Goal: Information Seeking & Learning: Learn about a topic

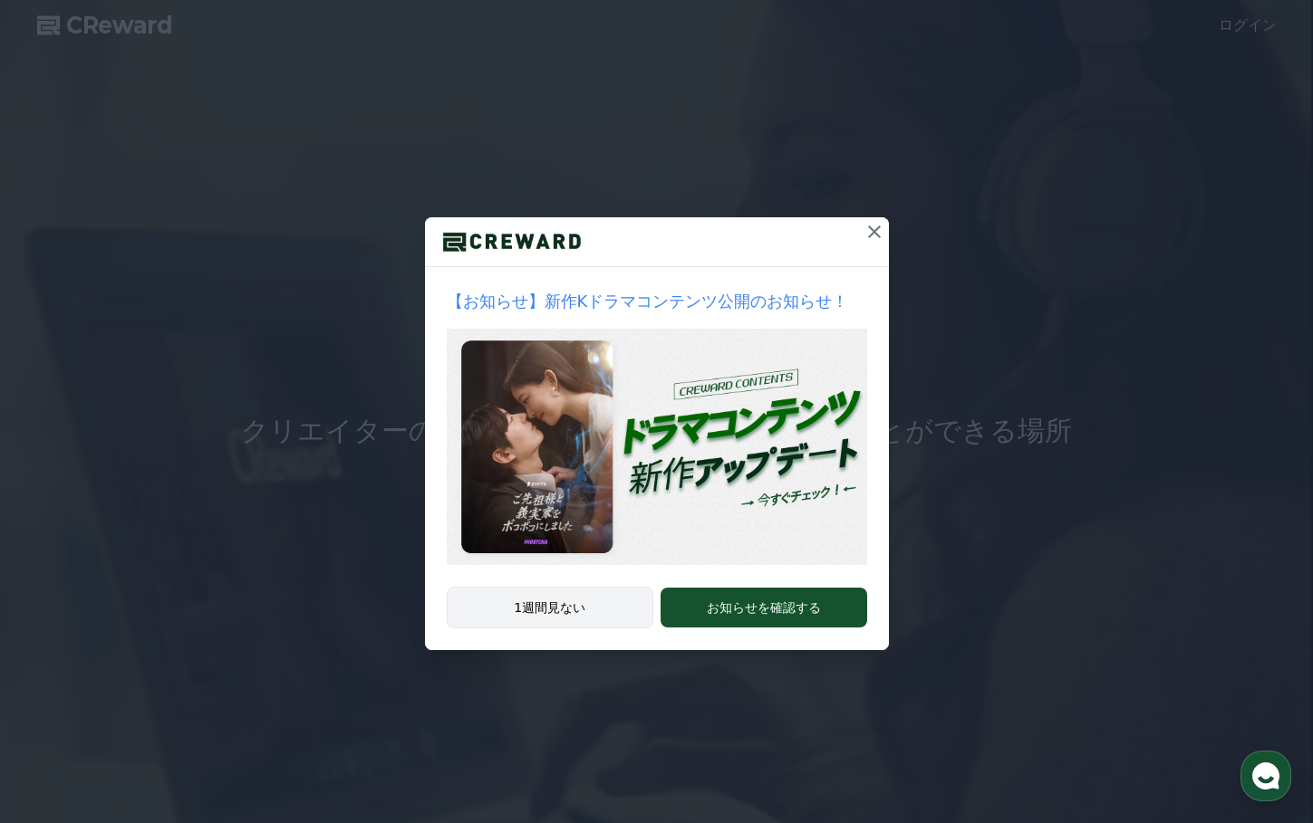
click at [548, 608] on button "1週間見ない" at bounding box center [550, 608] width 207 height 42
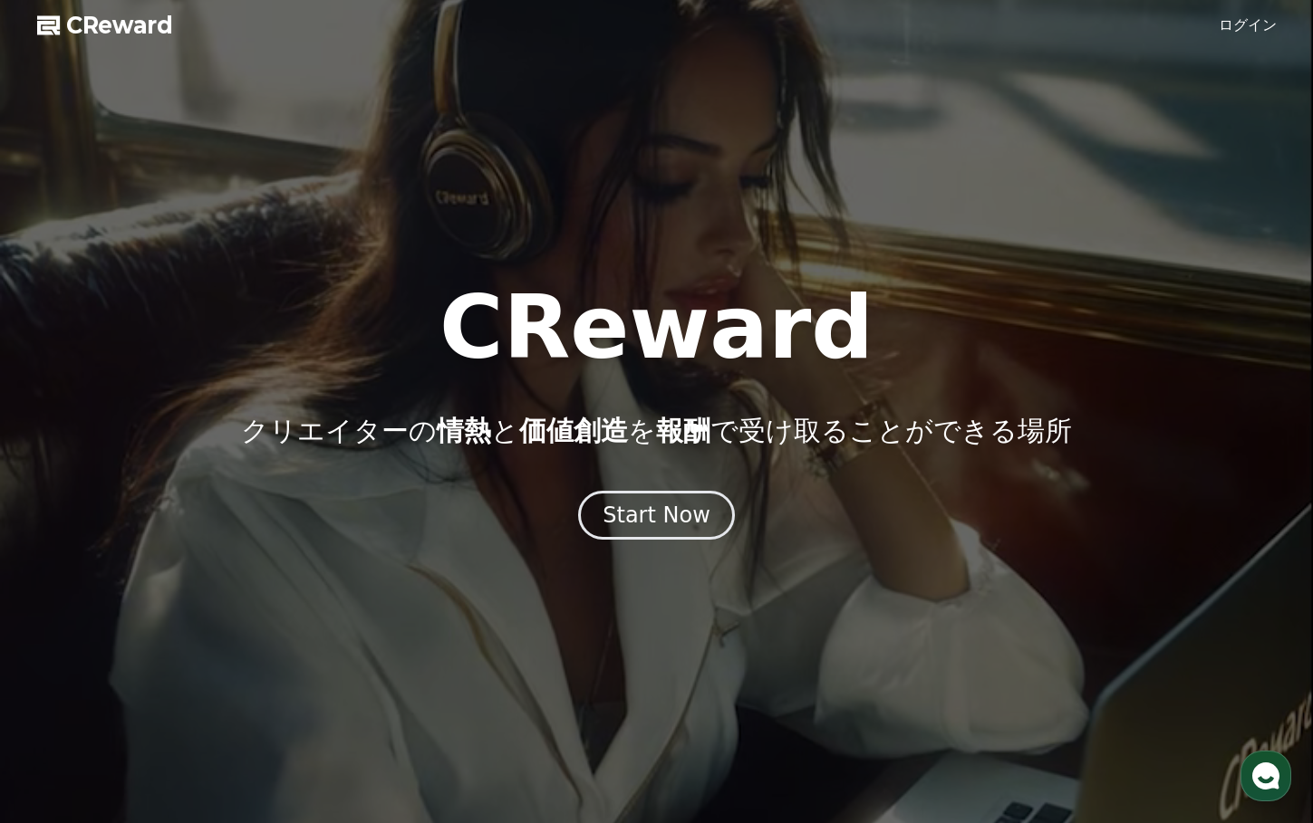
click at [1246, 32] on link "ログイン" at bounding box center [1247, 25] width 58 height 22
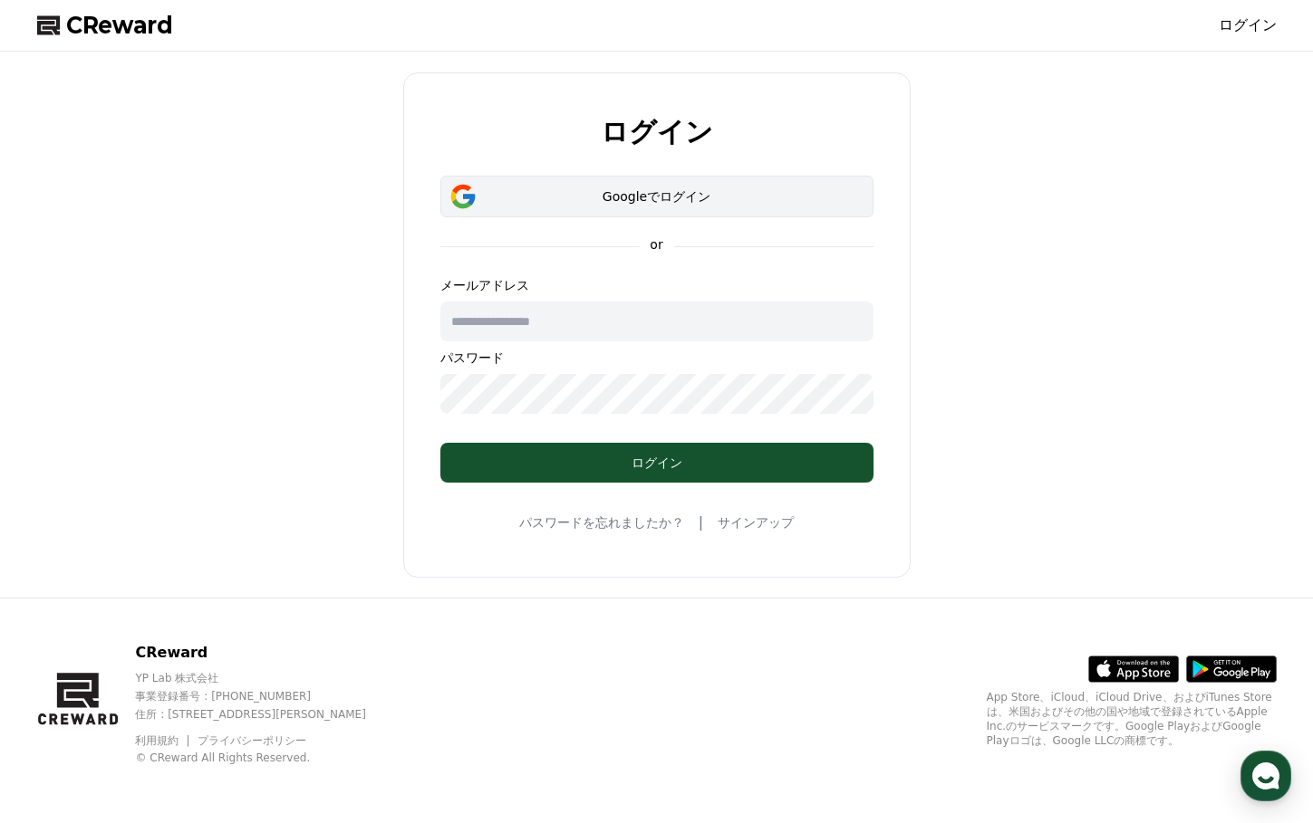
click at [680, 195] on div "Googleでログイン" at bounding box center [657, 197] width 380 height 18
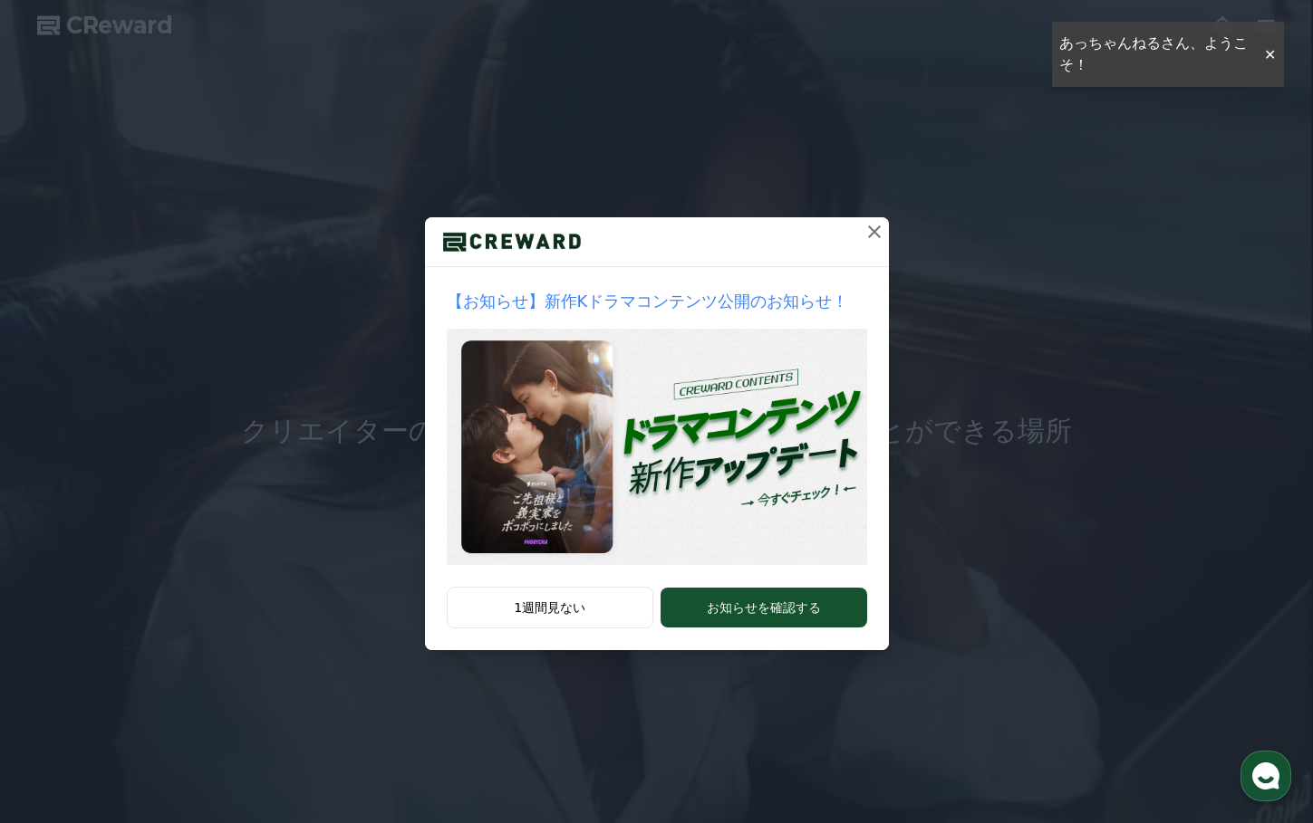
click at [891, 223] on div "【お知らせ】新作Kドラマコンテンツ公開のお知らせ！ 1週間見ない お知らせを確認する" at bounding box center [656, 339] width 1313 height 679
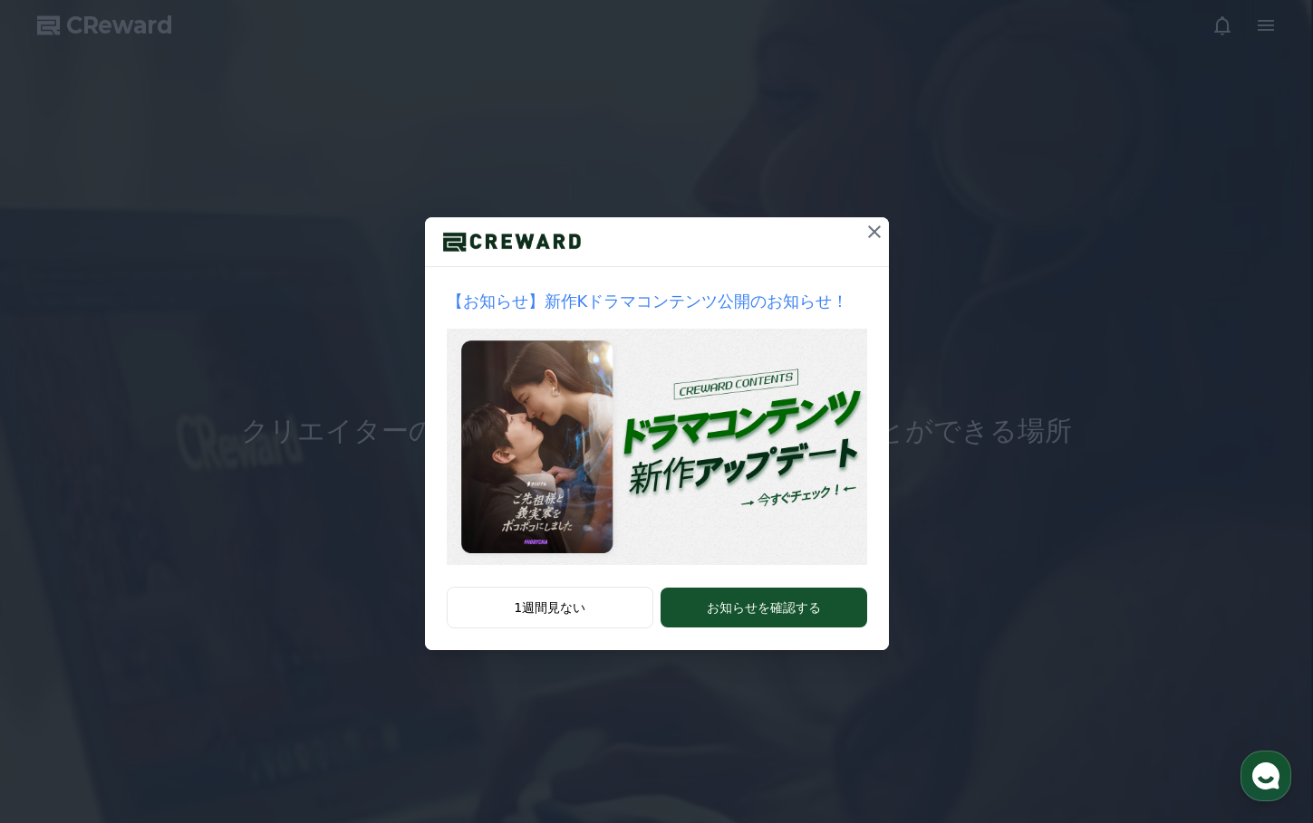
click at [878, 226] on icon at bounding box center [874, 232] width 22 height 22
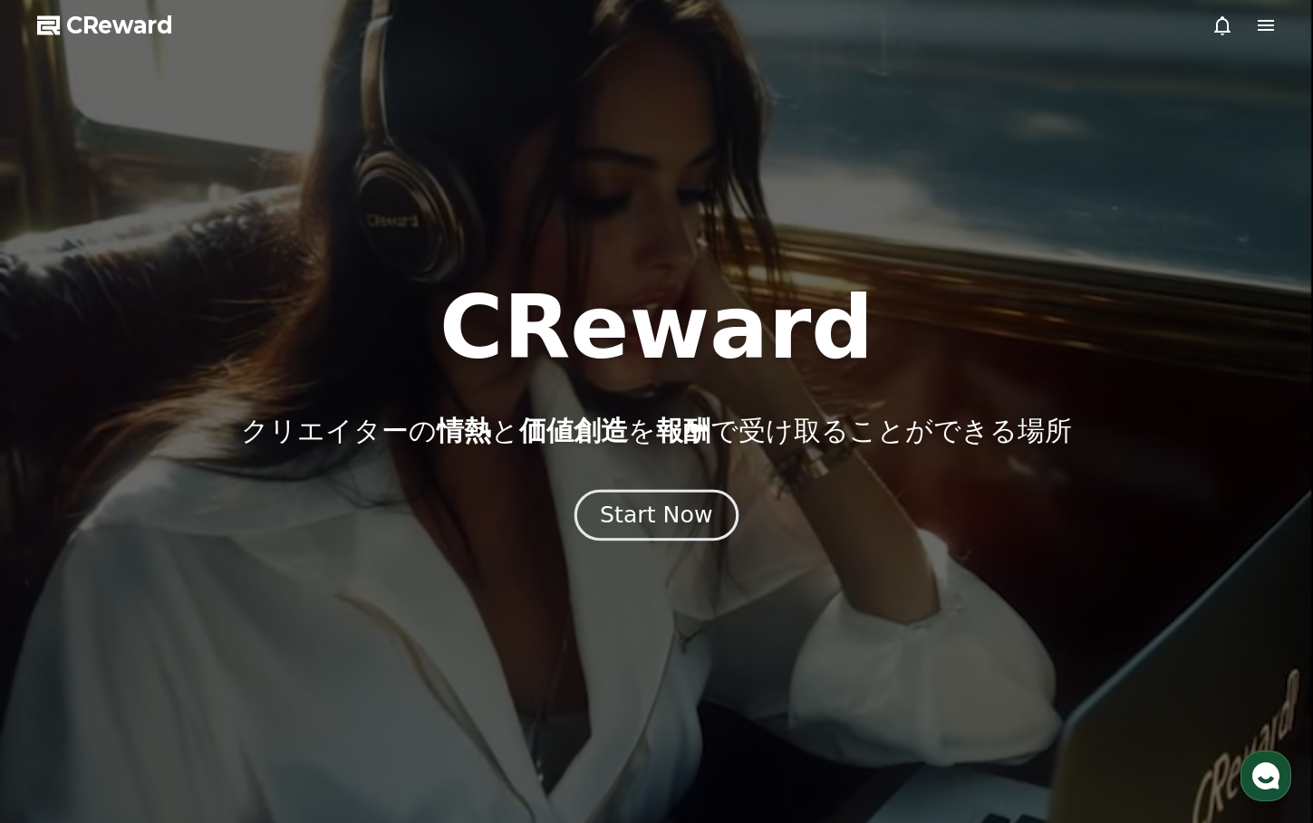
click at [657, 515] on div "Start Now" at bounding box center [656, 515] width 112 height 31
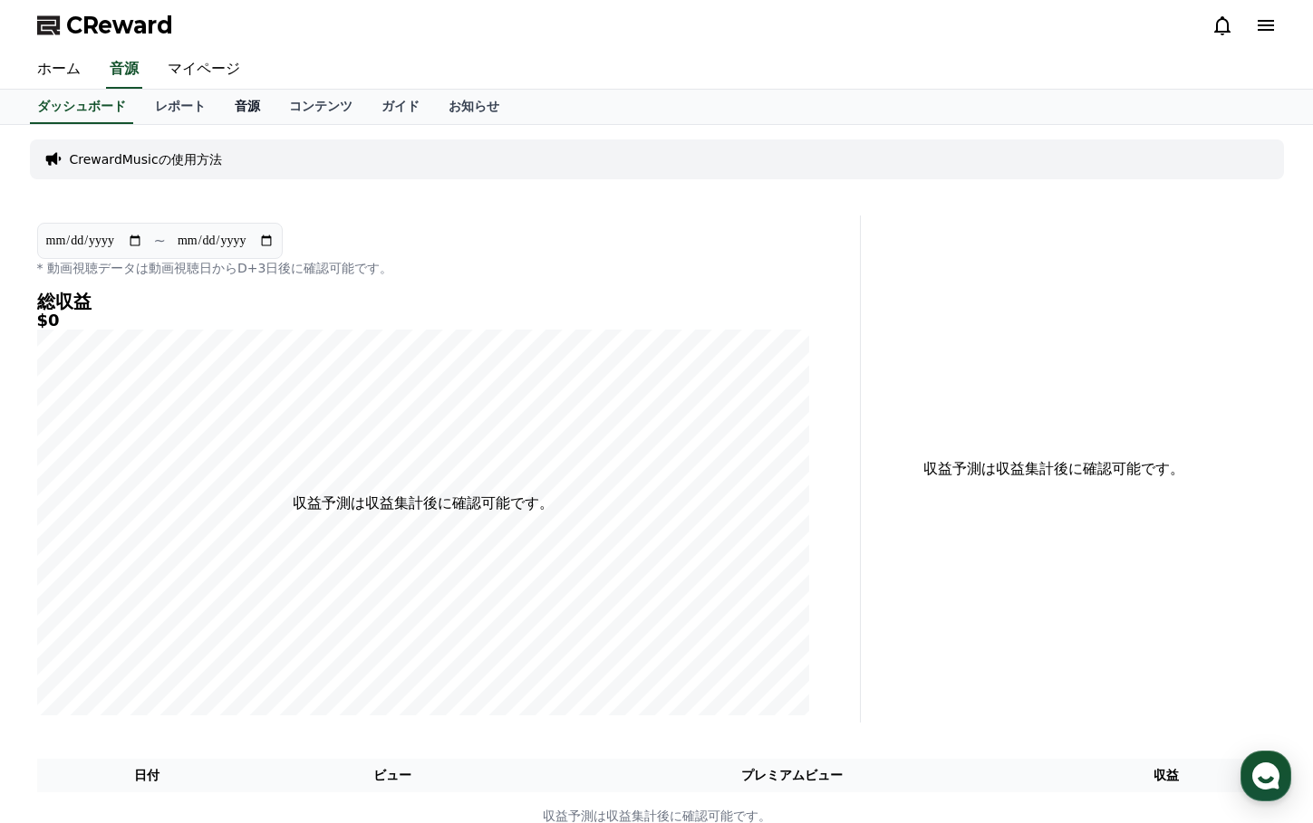
click at [220, 107] on link "音源" at bounding box center [247, 107] width 54 height 34
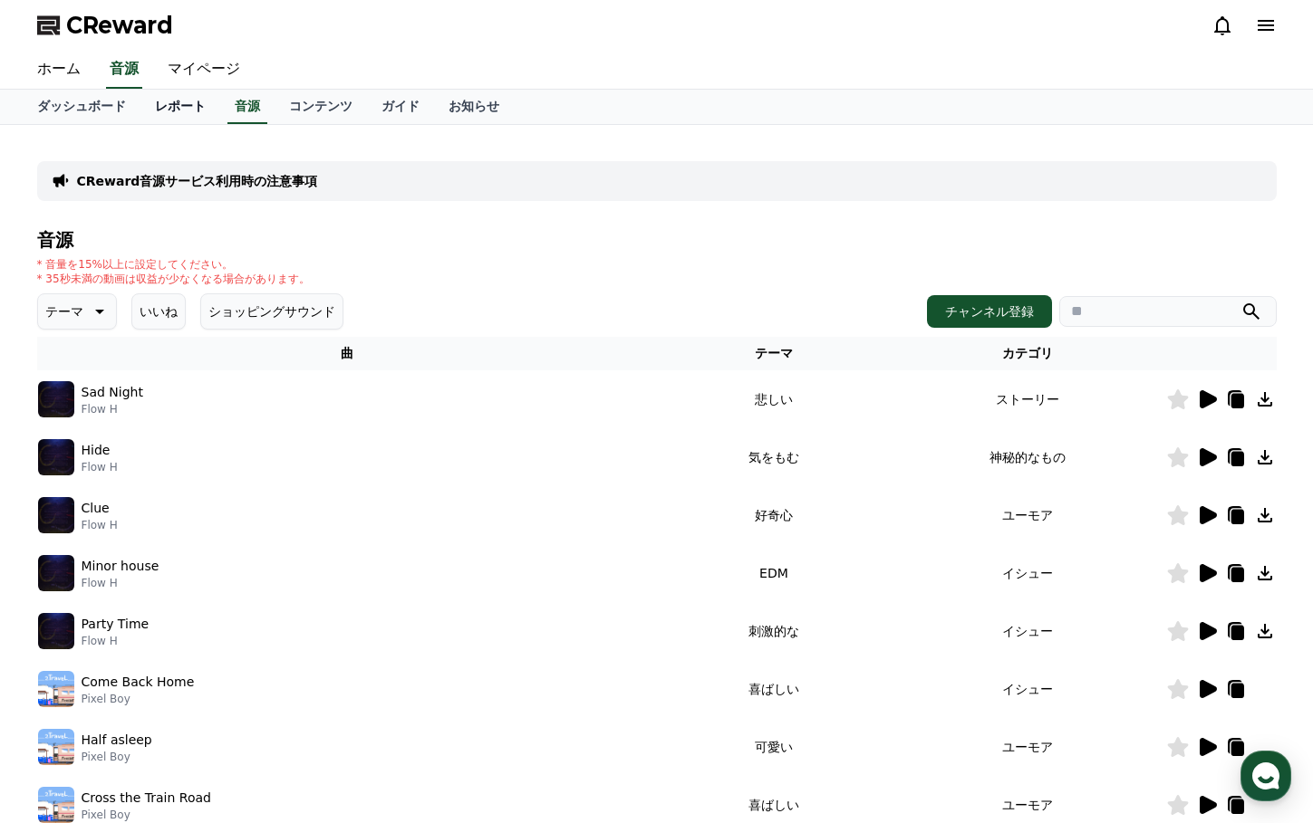
click at [156, 107] on link "レポート" at bounding box center [180, 107] width 80 height 34
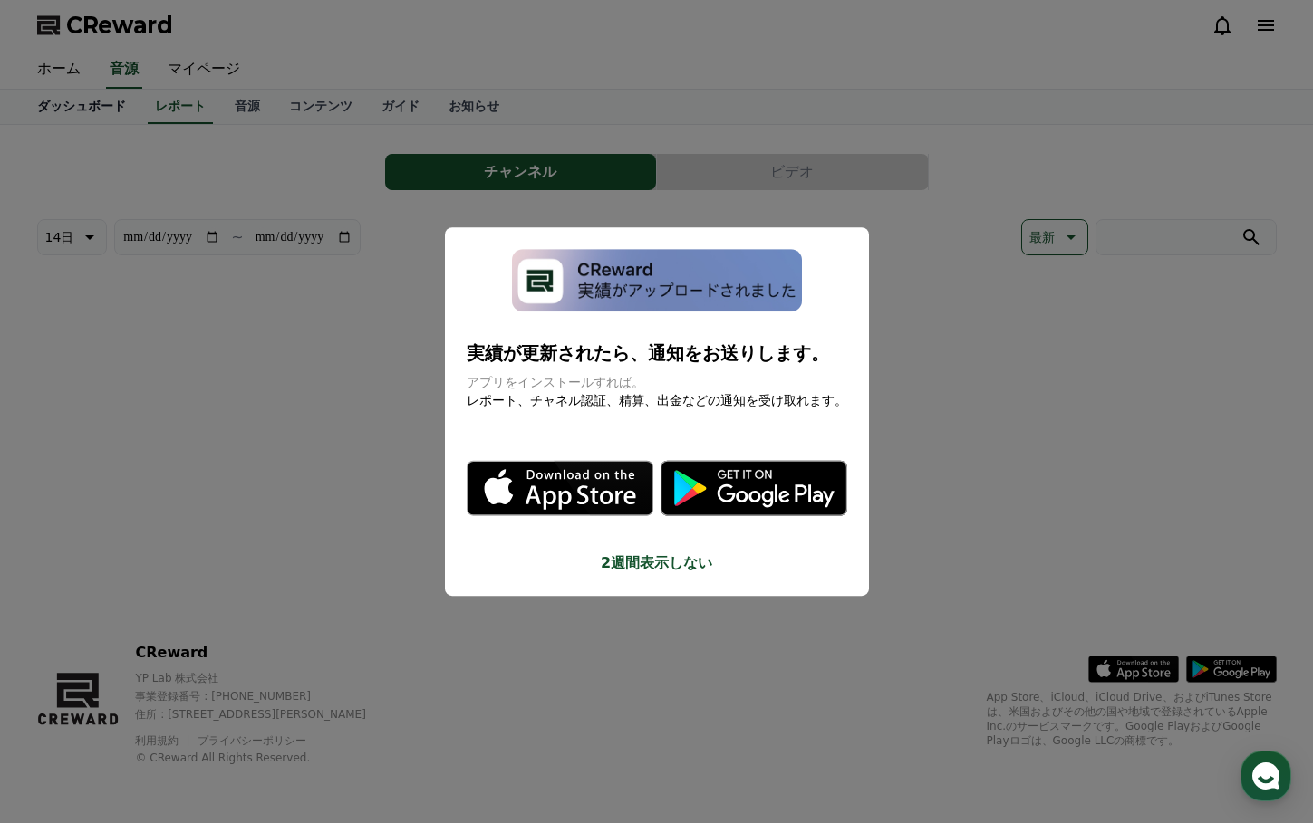
click at [58, 107] on button "close modal" at bounding box center [656, 411] width 1313 height 823
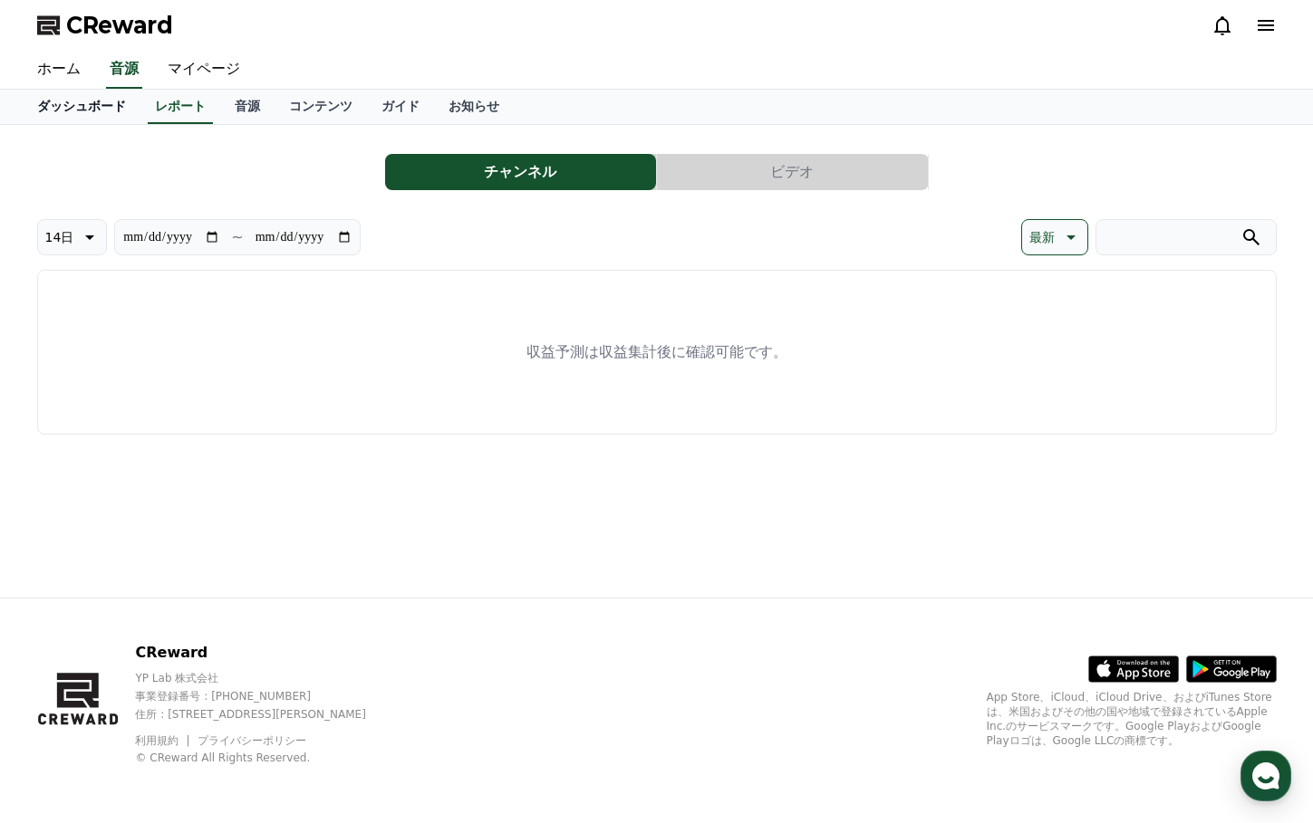
click at [75, 111] on link "ダッシュボード" at bounding box center [82, 107] width 118 height 34
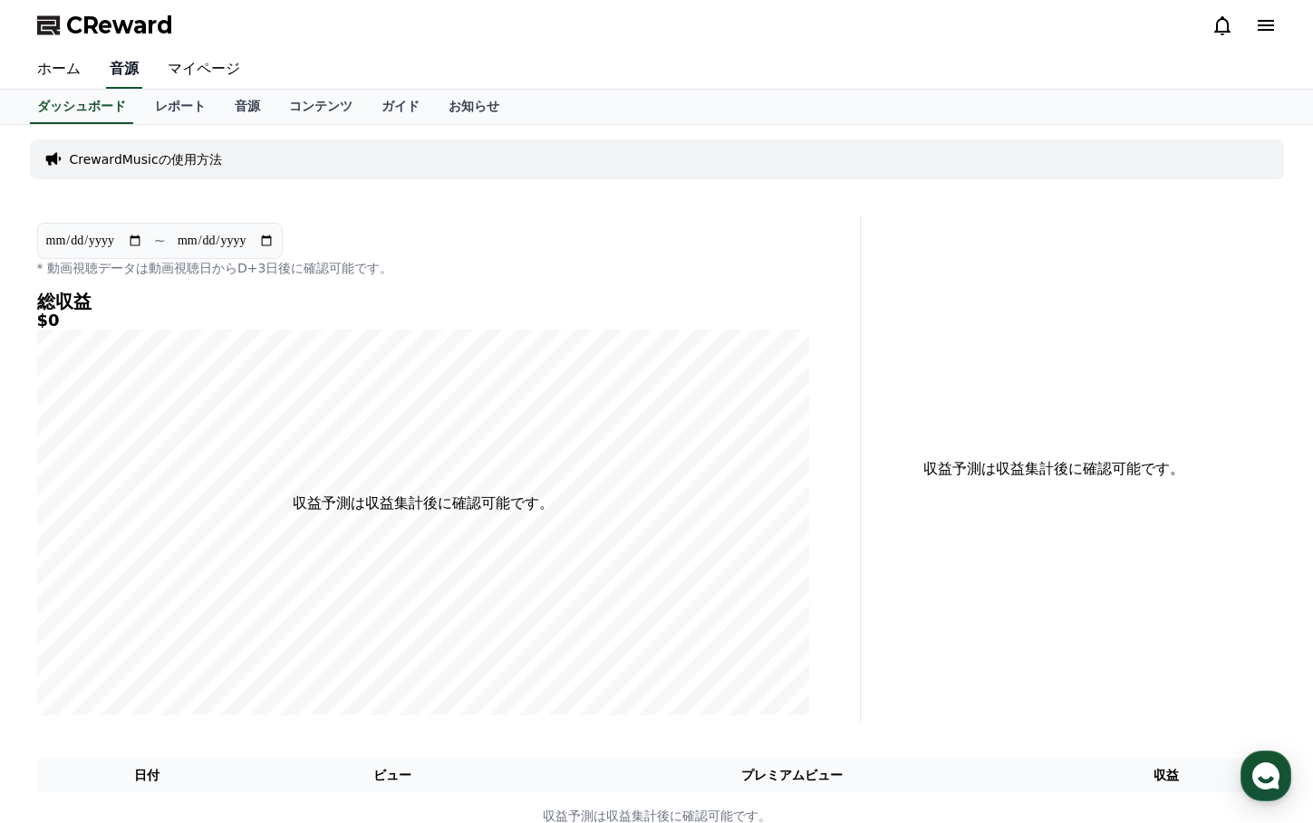
click at [106, 68] on link "音源" at bounding box center [124, 70] width 36 height 38
click at [220, 101] on link "音源" at bounding box center [247, 107] width 54 height 34
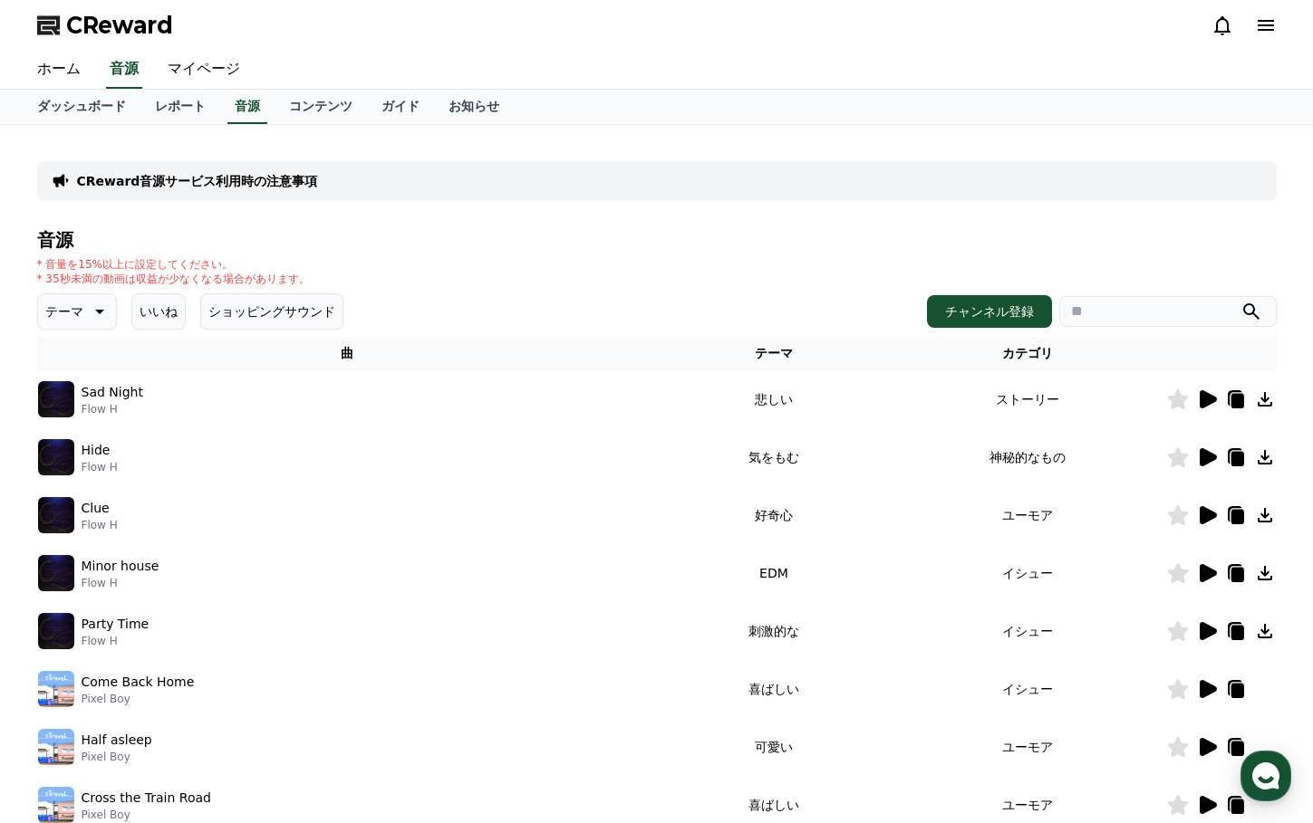
click at [65, 414] on img at bounding box center [56, 399] width 36 height 36
click at [61, 395] on img at bounding box center [56, 399] width 36 height 36
click at [1215, 405] on icon at bounding box center [1207, 400] width 22 height 22
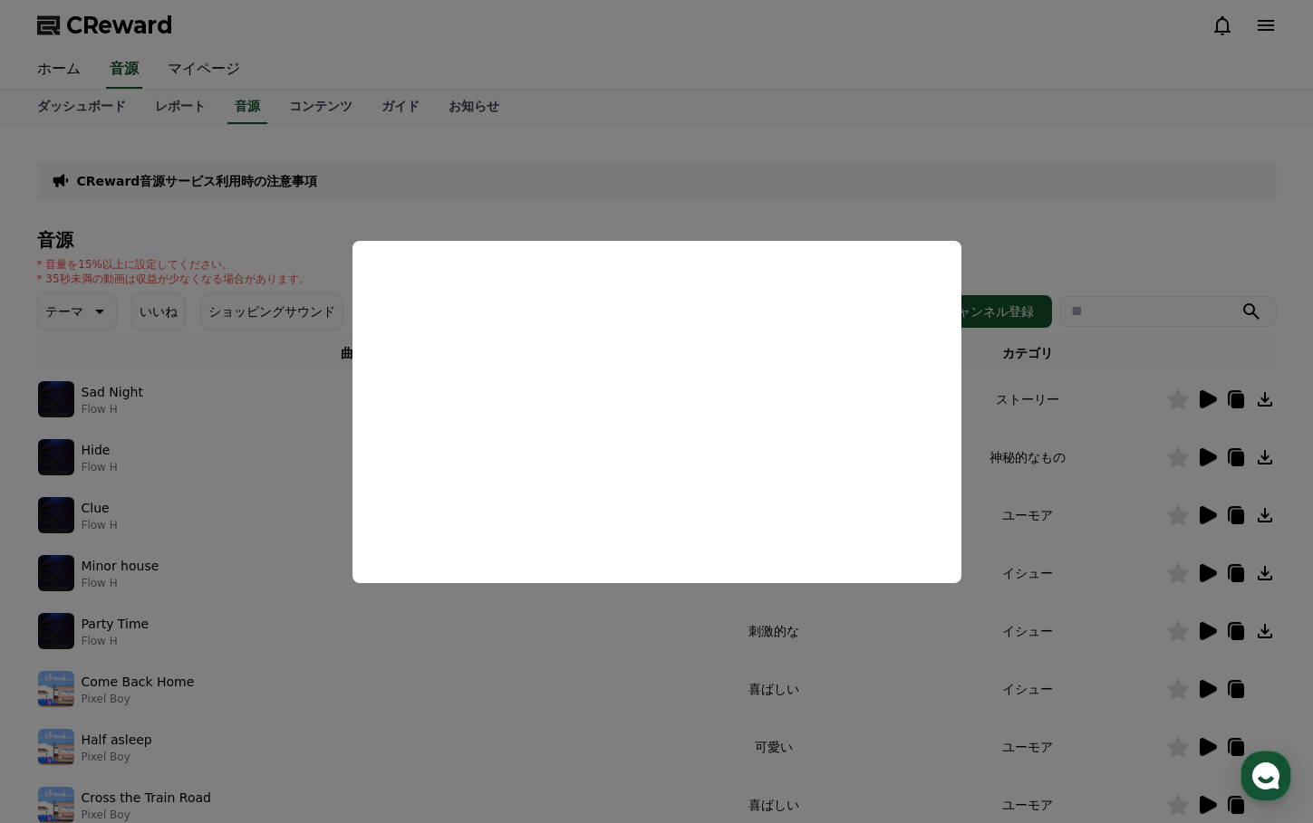
click at [554, 648] on button "close modal" at bounding box center [656, 411] width 1313 height 823
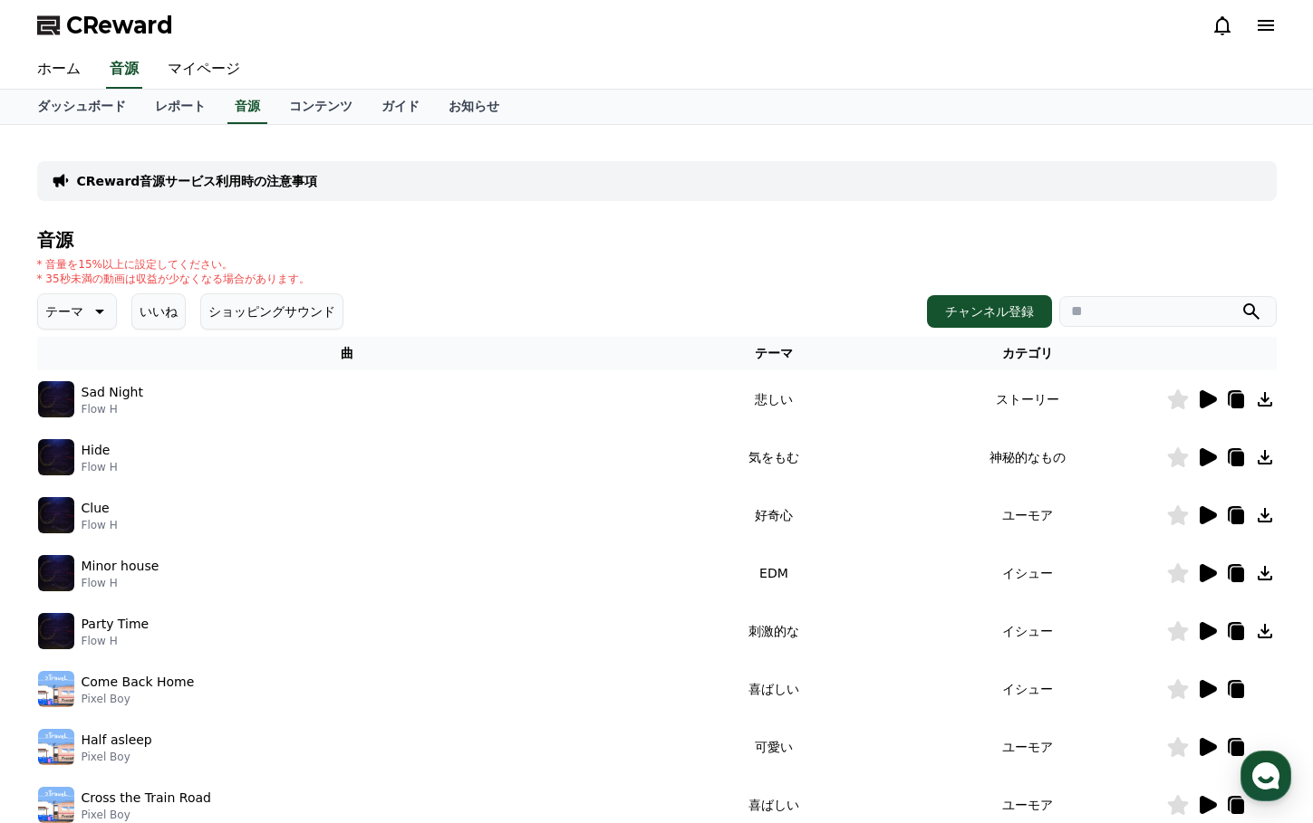
click at [274, 321] on button "ショッピングサウンド" at bounding box center [271, 312] width 143 height 36
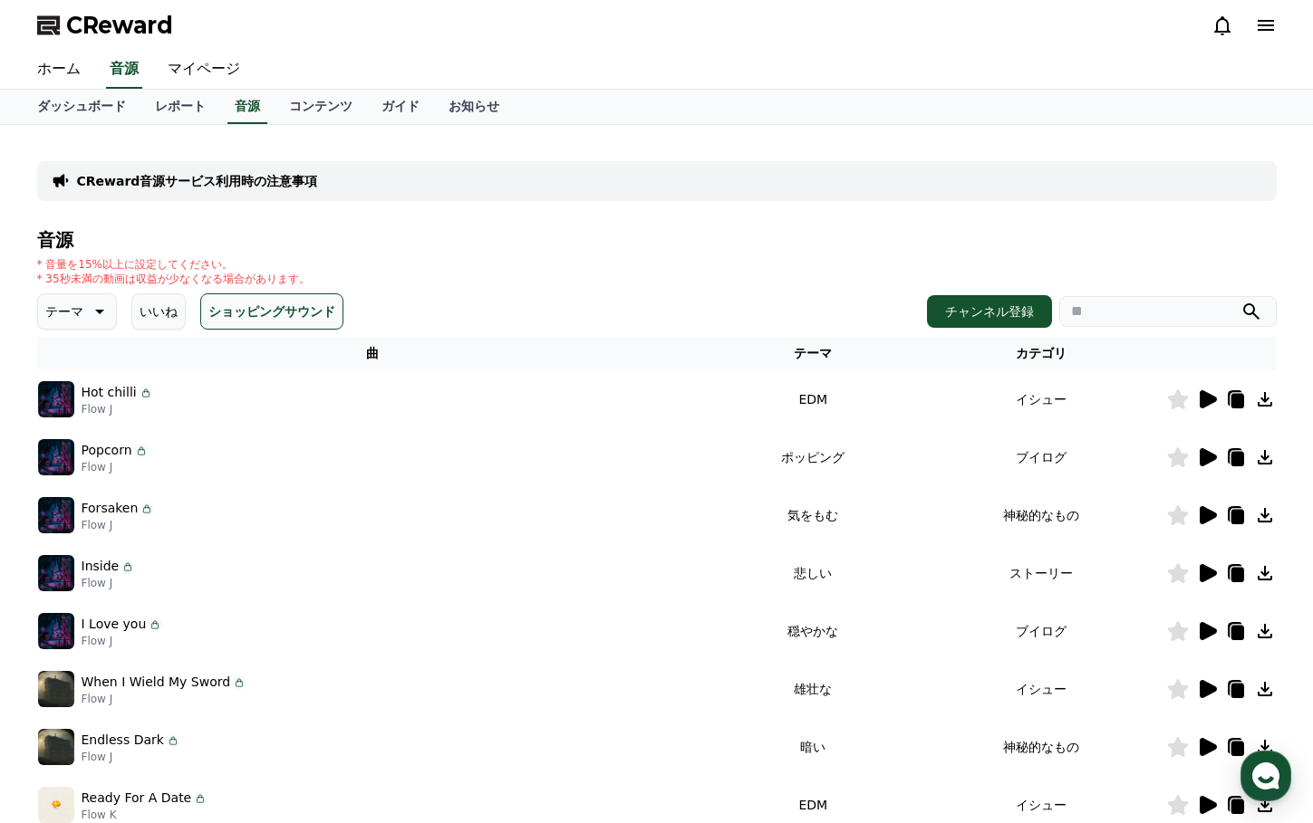
click at [87, 307] on icon at bounding box center [98, 312] width 22 height 22
drag, startPoint x: 60, startPoint y: 408, endPoint x: 98, endPoint y: 416, distance: 38.9
click at [63, 408] on button "空想" at bounding box center [60, 407] width 40 height 40
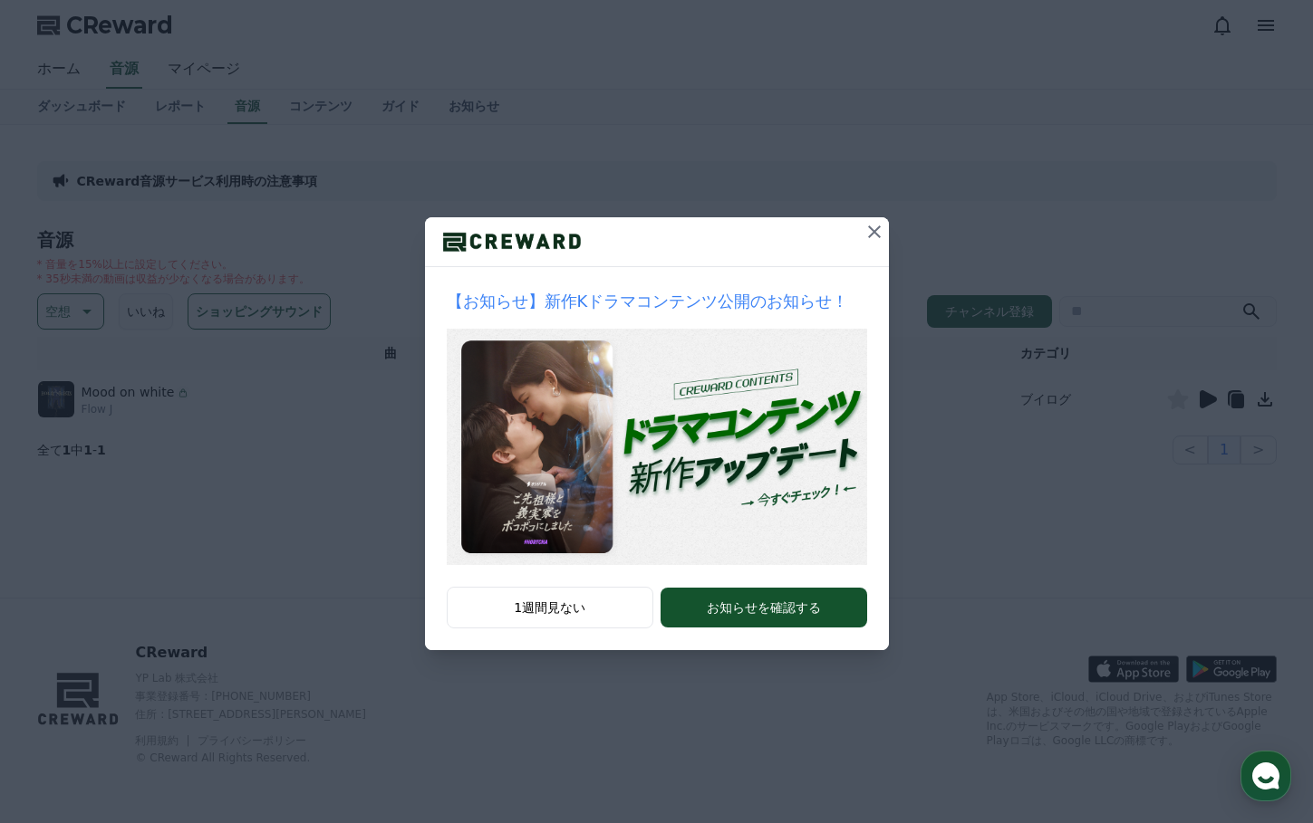
click at [881, 231] on icon at bounding box center [874, 232] width 22 height 22
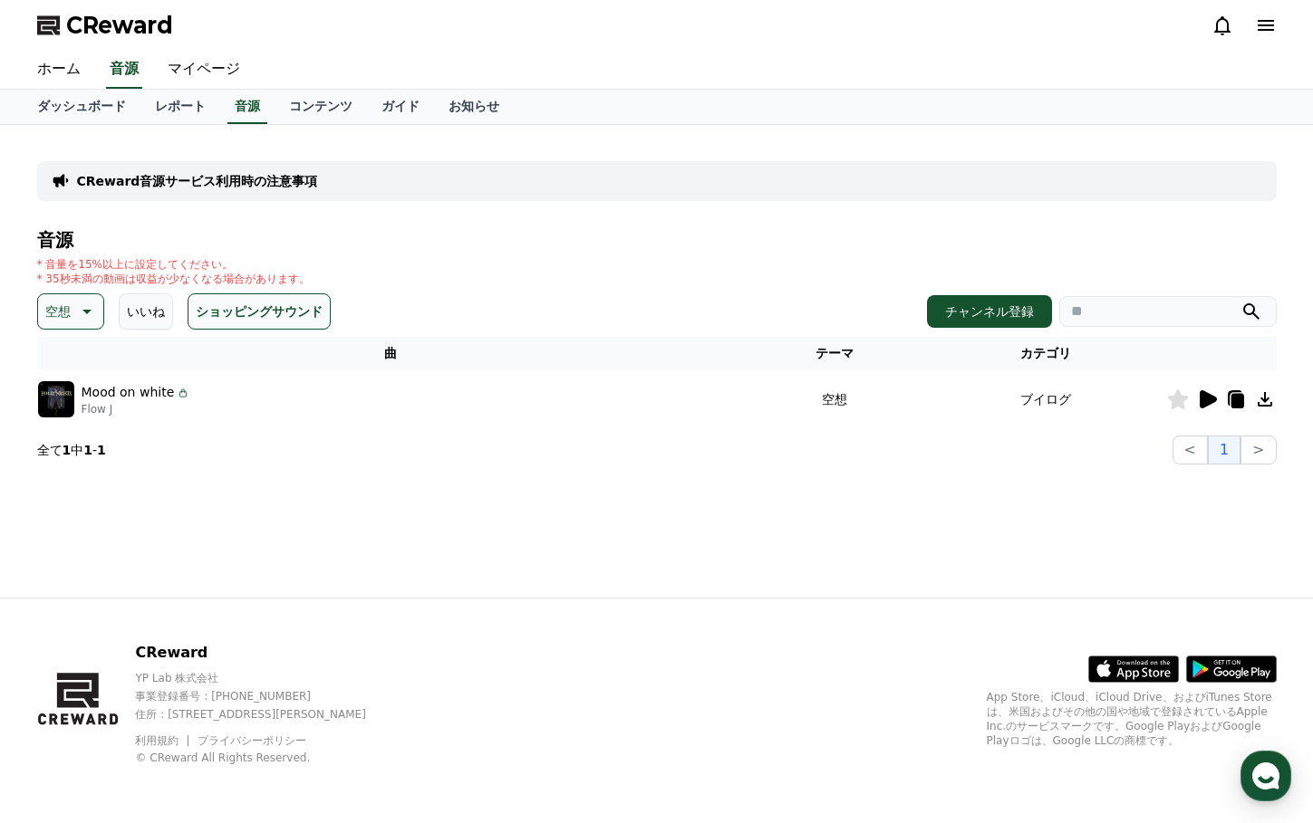
click at [81, 312] on icon at bounding box center [85, 312] width 22 height 22
click at [76, 354] on div "全て 空想 好奇心 暗い 明るい ポッピング 刺激的な 反転 雄壮な 劇的な 喜ばしい 気分 EDM 溝 悲しい 穏やかな 可愛い 感動的な 気をもむ 喜劇的な" at bounding box center [79, 807] width 78 height 935
click at [61, 360] on button "全て" at bounding box center [60, 360] width 40 height 40
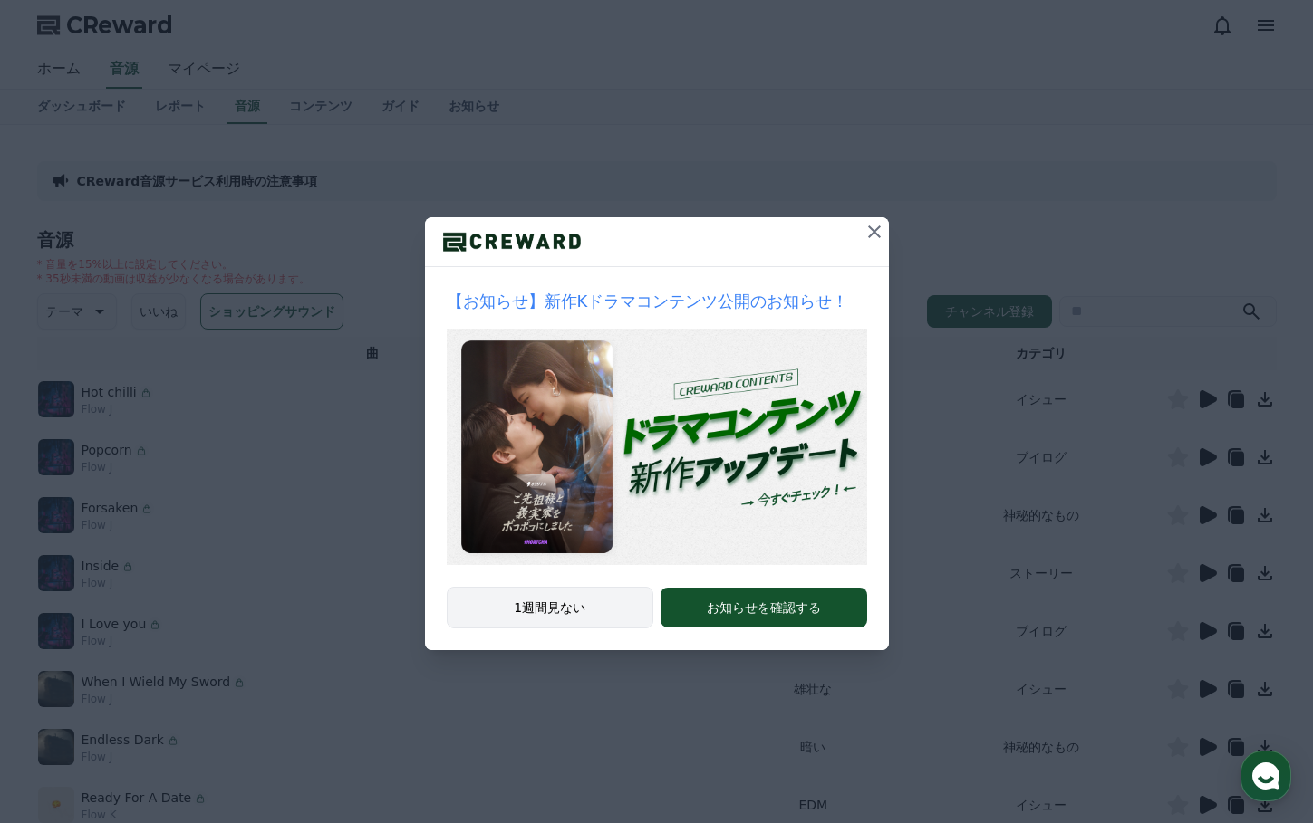
click at [580, 609] on button "1週間見ない" at bounding box center [550, 608] width 207 height 42
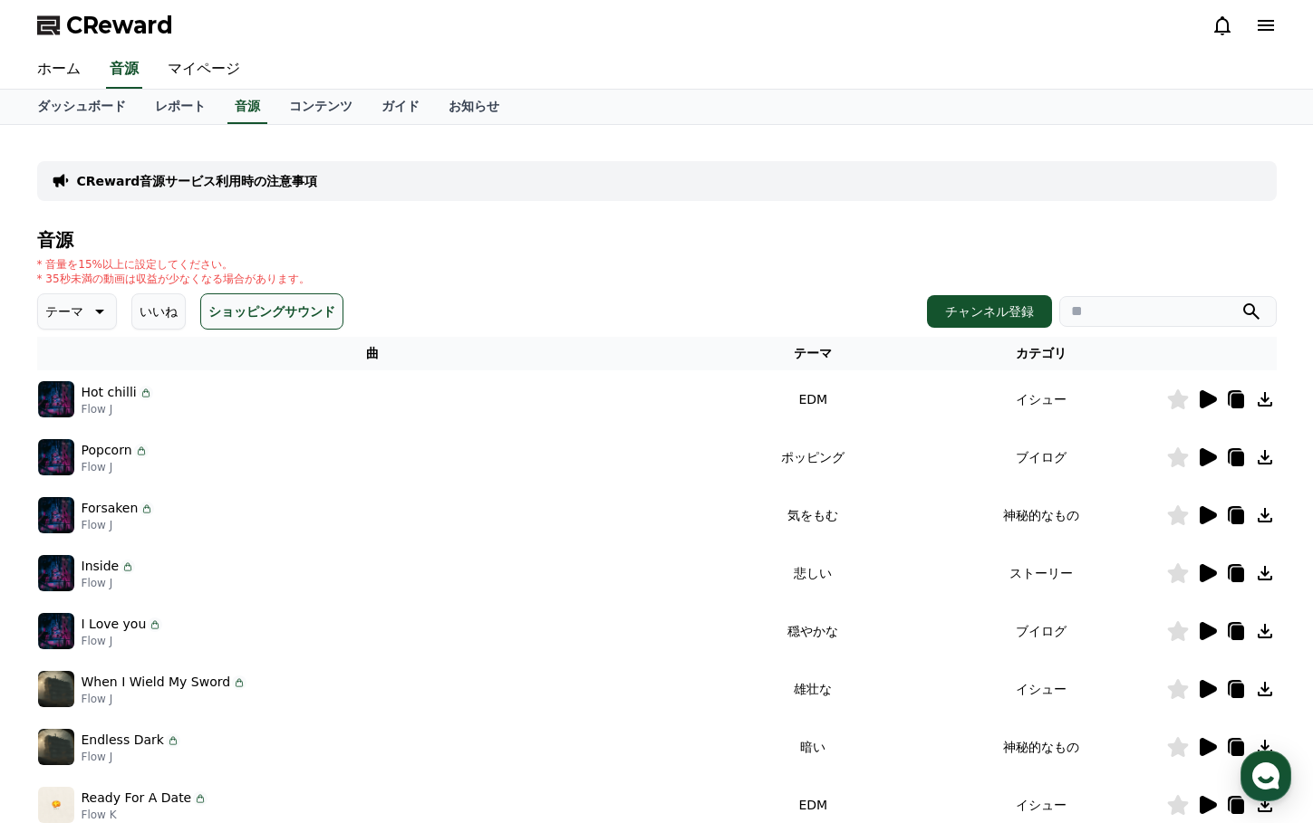
click at [63, 393] on img at bounding box center [56, 399] width 36 height 36
click at [1210, 396] on icon at bounding box center [1207, 399] width 17 height 18
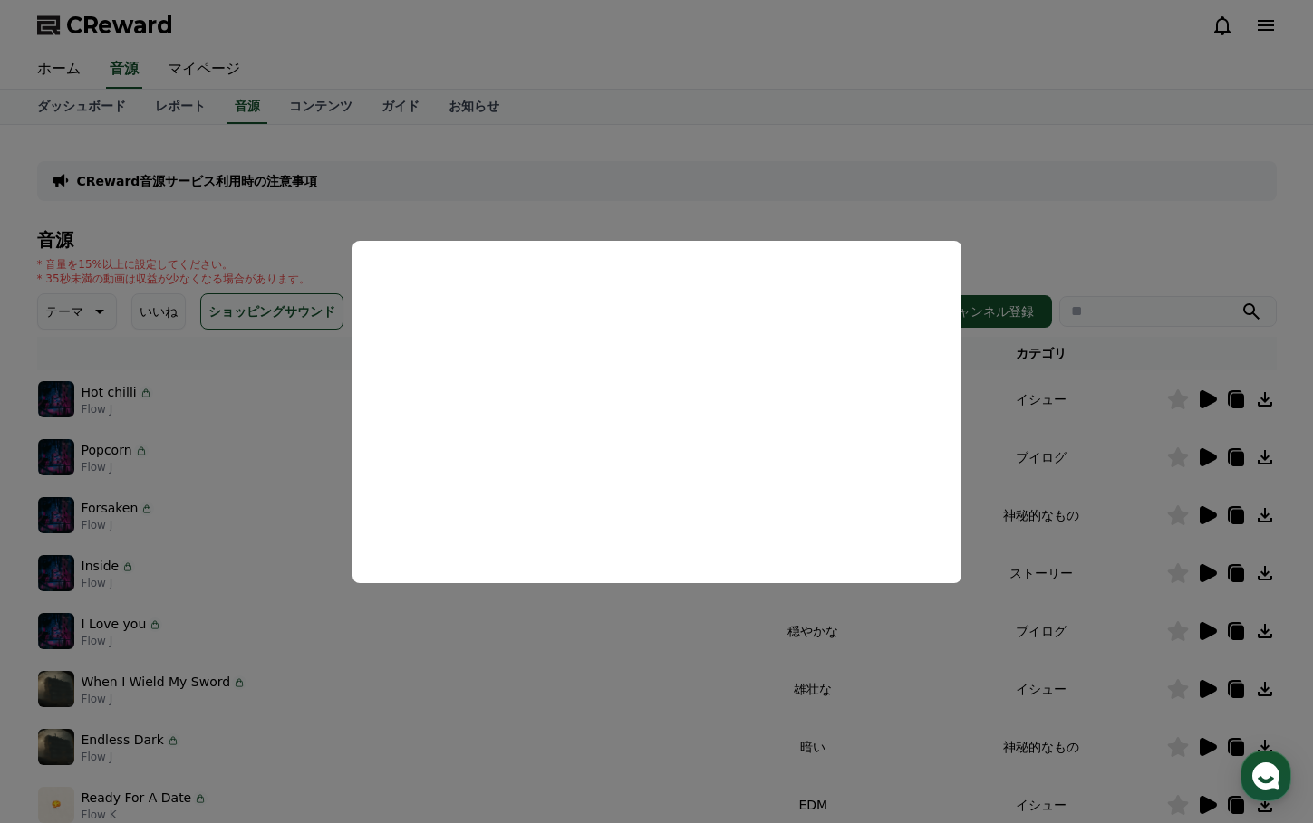
click at [210, 505] on button "close modal" at bounding box center [656, 411] width 1313 height 823
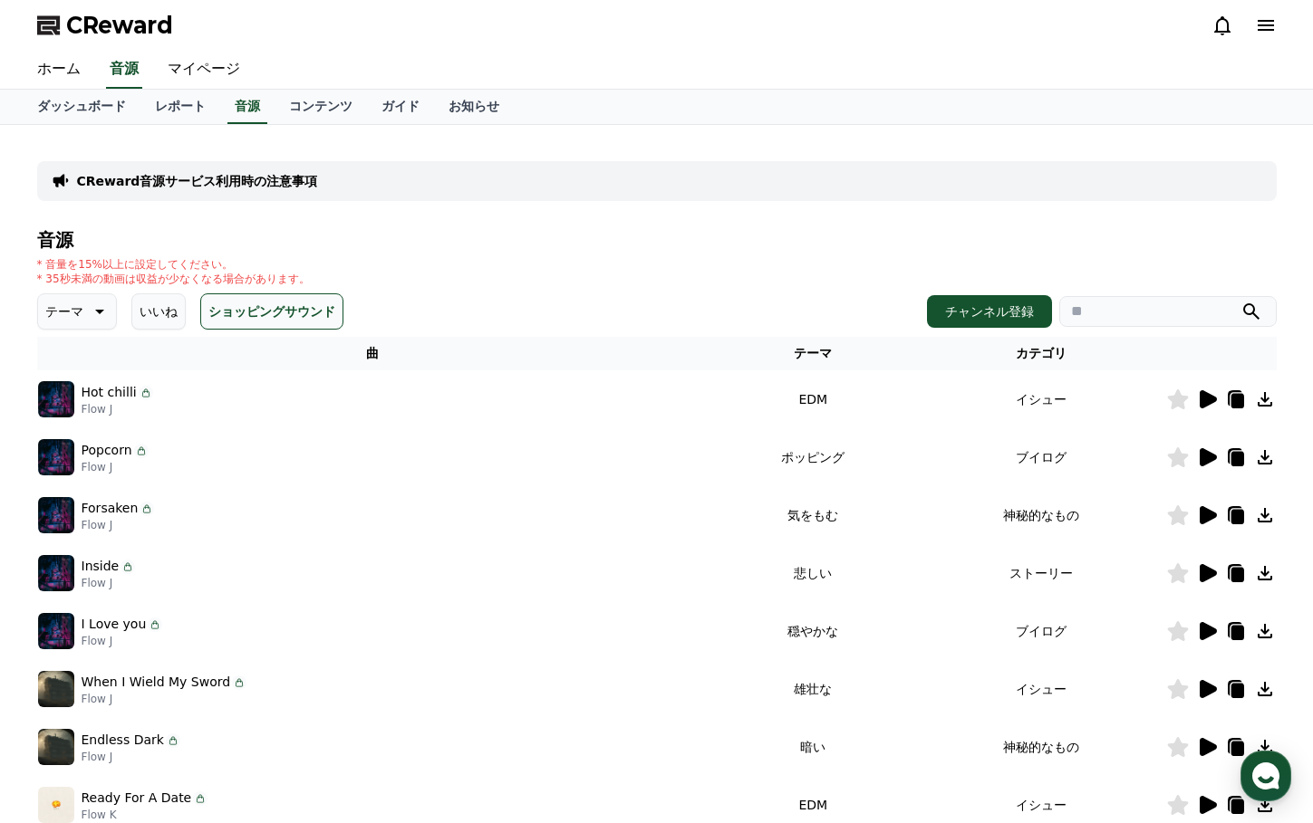
click at [1202, 457] on icon at bounding box center [1207, 457] width 17 height 18
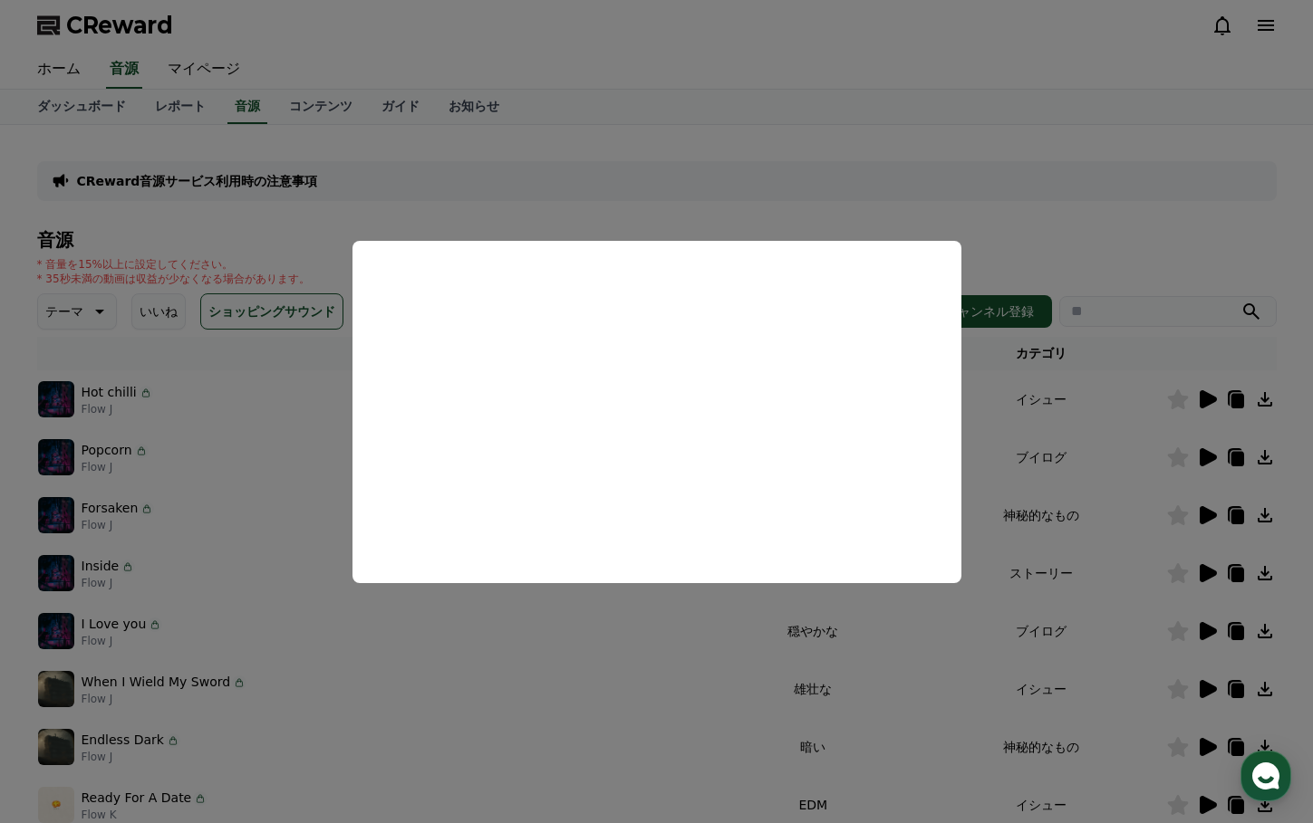
click at [1067, 480] on button "close modal" at bounding box center [656, 411] width 1313 height 823
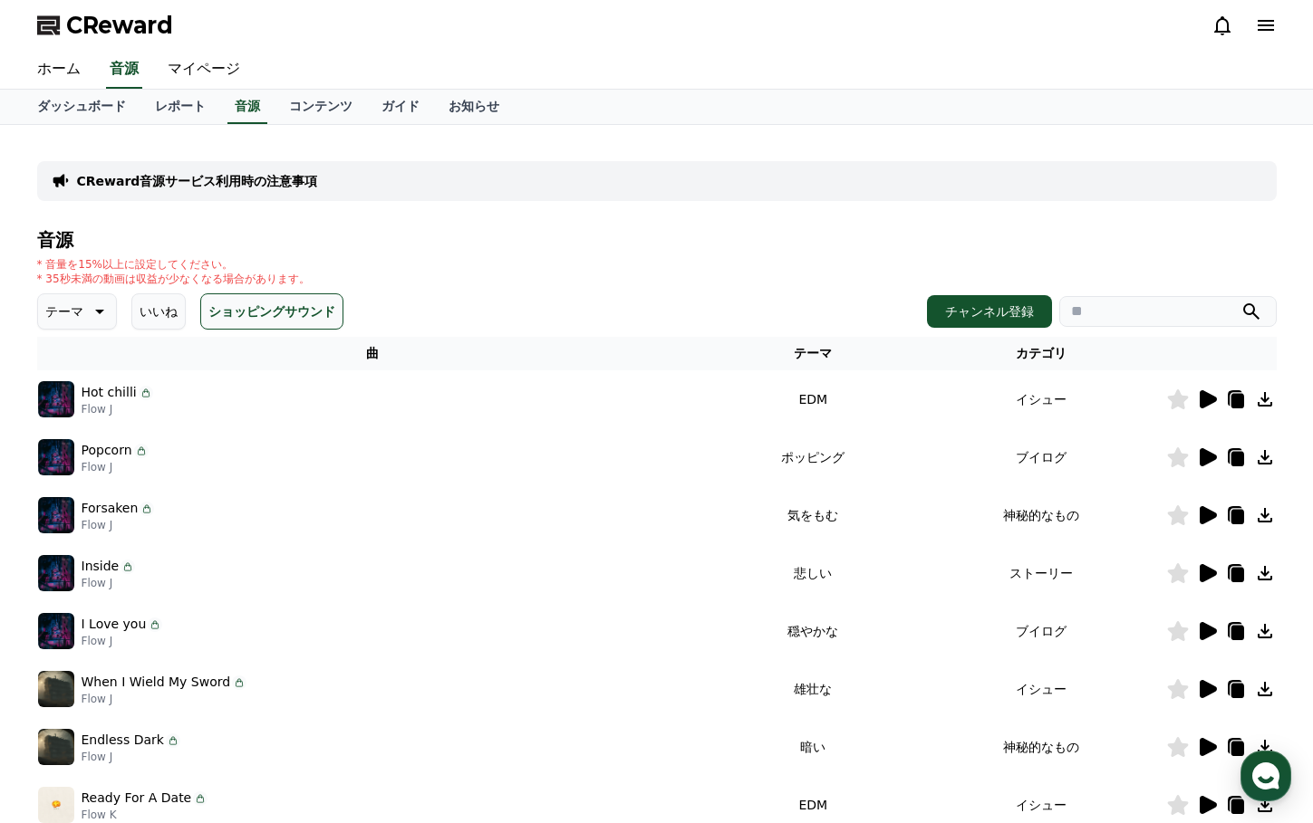
click at [1207, 509] on icon at bounding box center [1207, 515] width 17 height 18
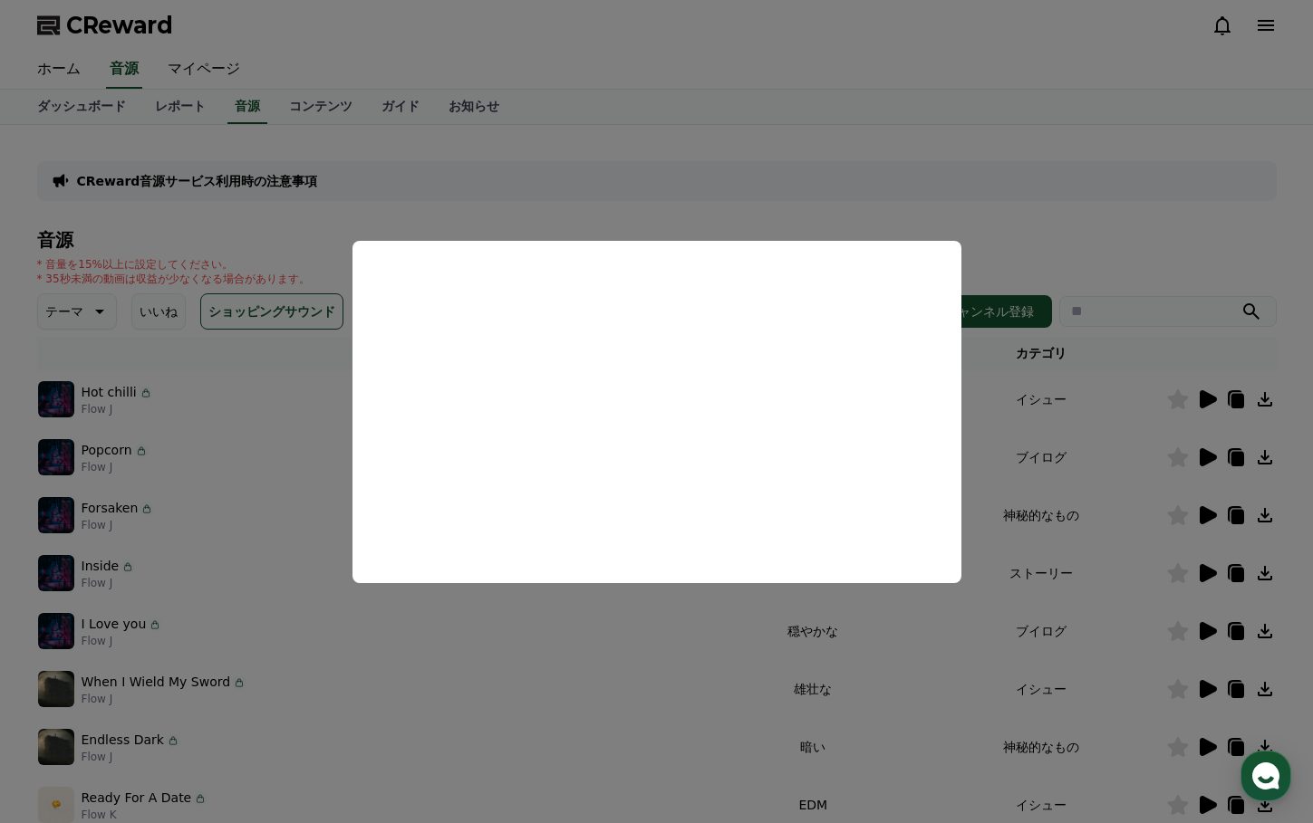
click at [668, 657] on button "close modal" at bounding box center [656, 411] width 1313 height 823
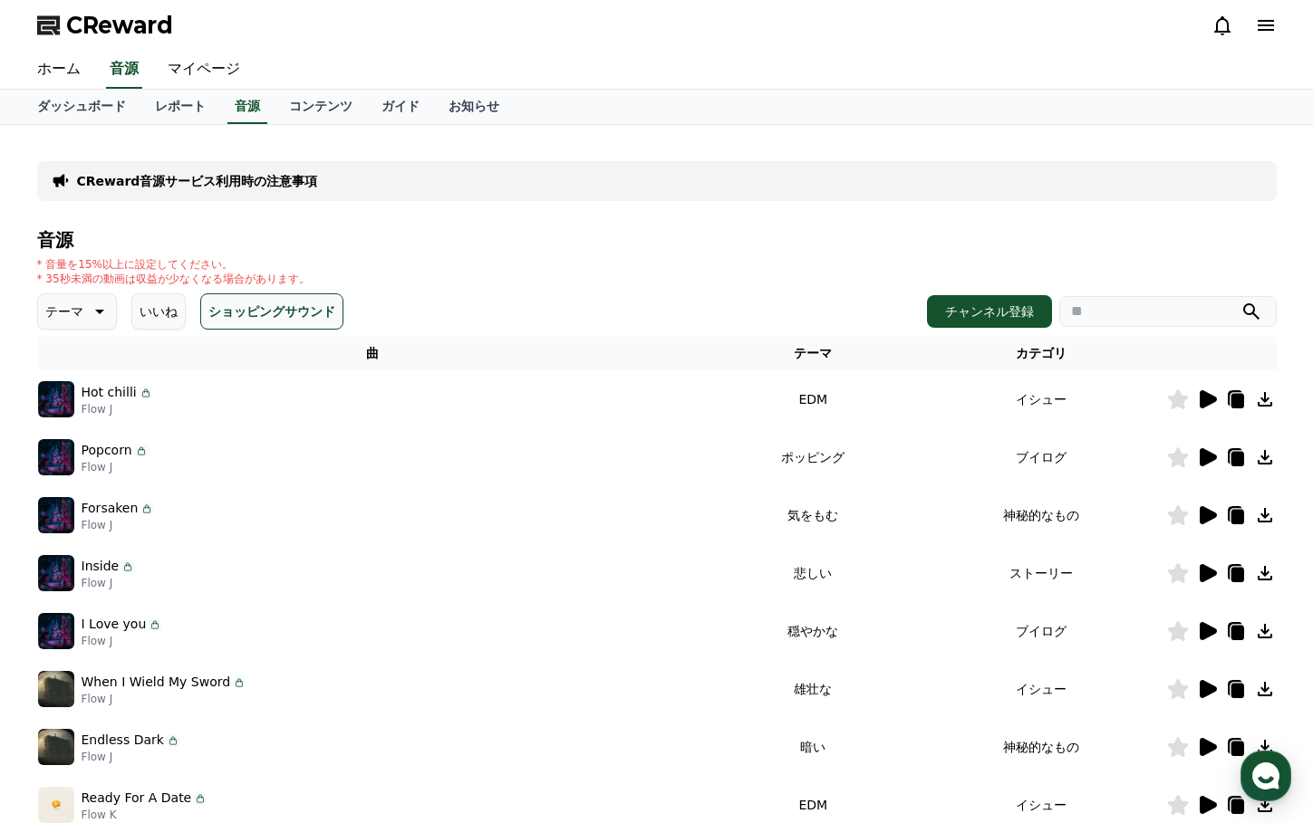
click at [1207, 565] on icon at bounding box center [1207, 574] width 22 height 22
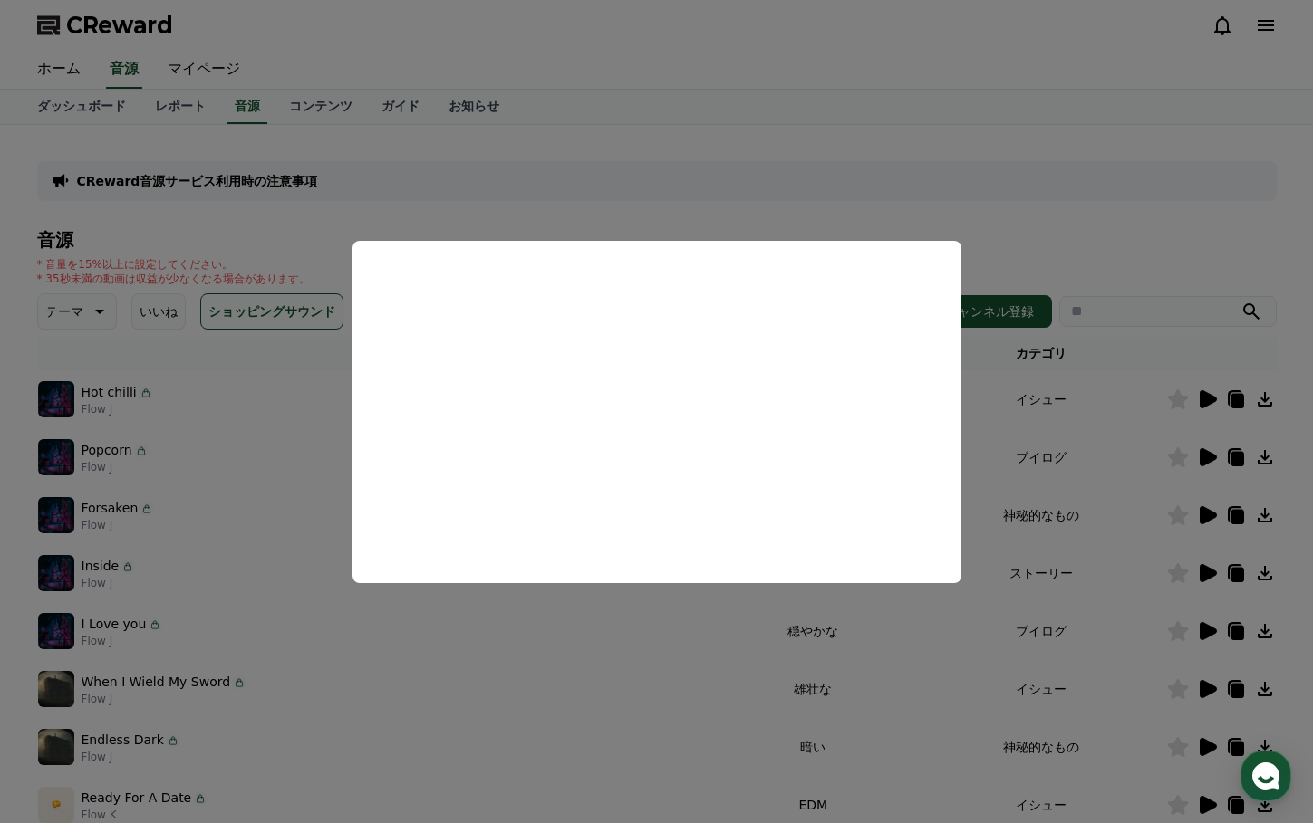
click at [1054, 634] on button "close modal" at bounding box center [656, 411] width 1313 height 823
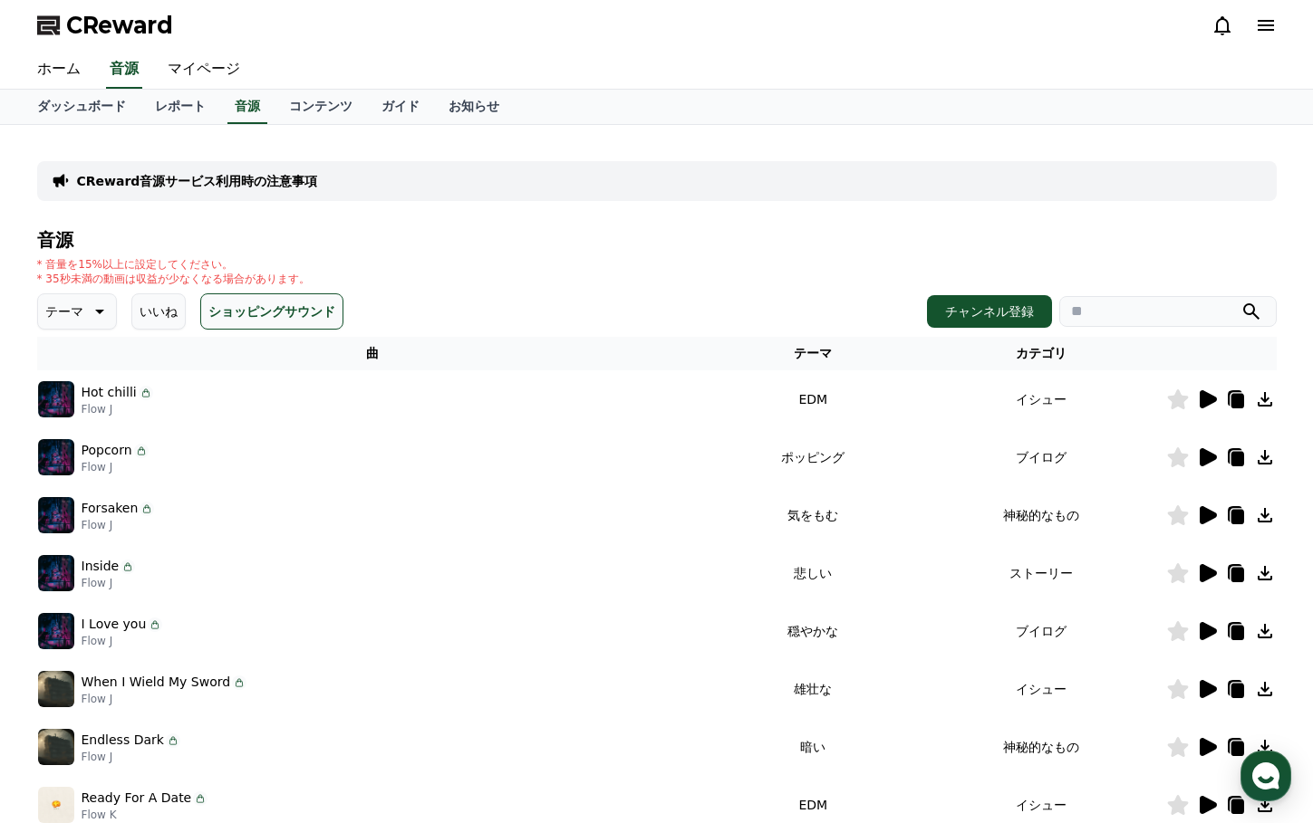
click at [1268, 569] on icon at bounding box center [1265, 574] width 22 height 22
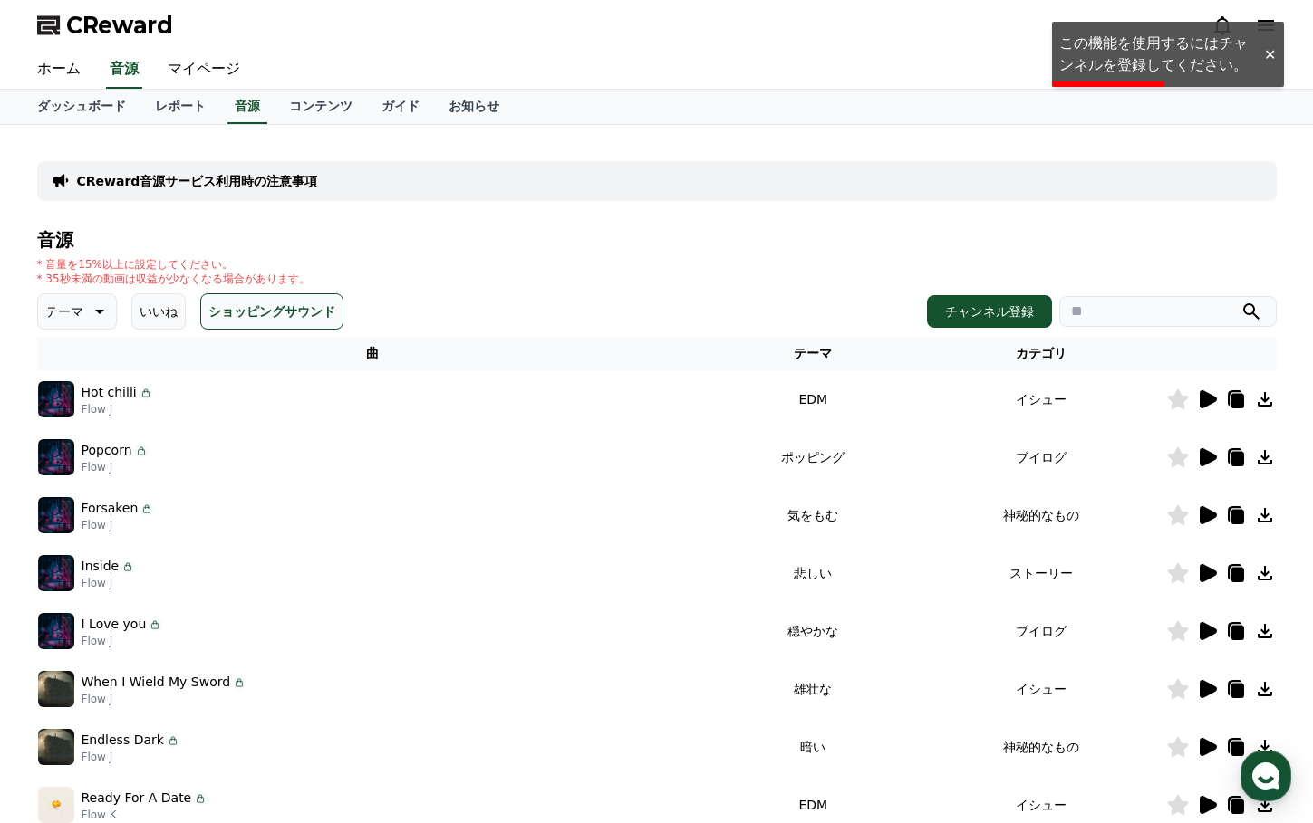
click at [1183, 579] on icon at bounding box center [1177, 573] width 21 height 20
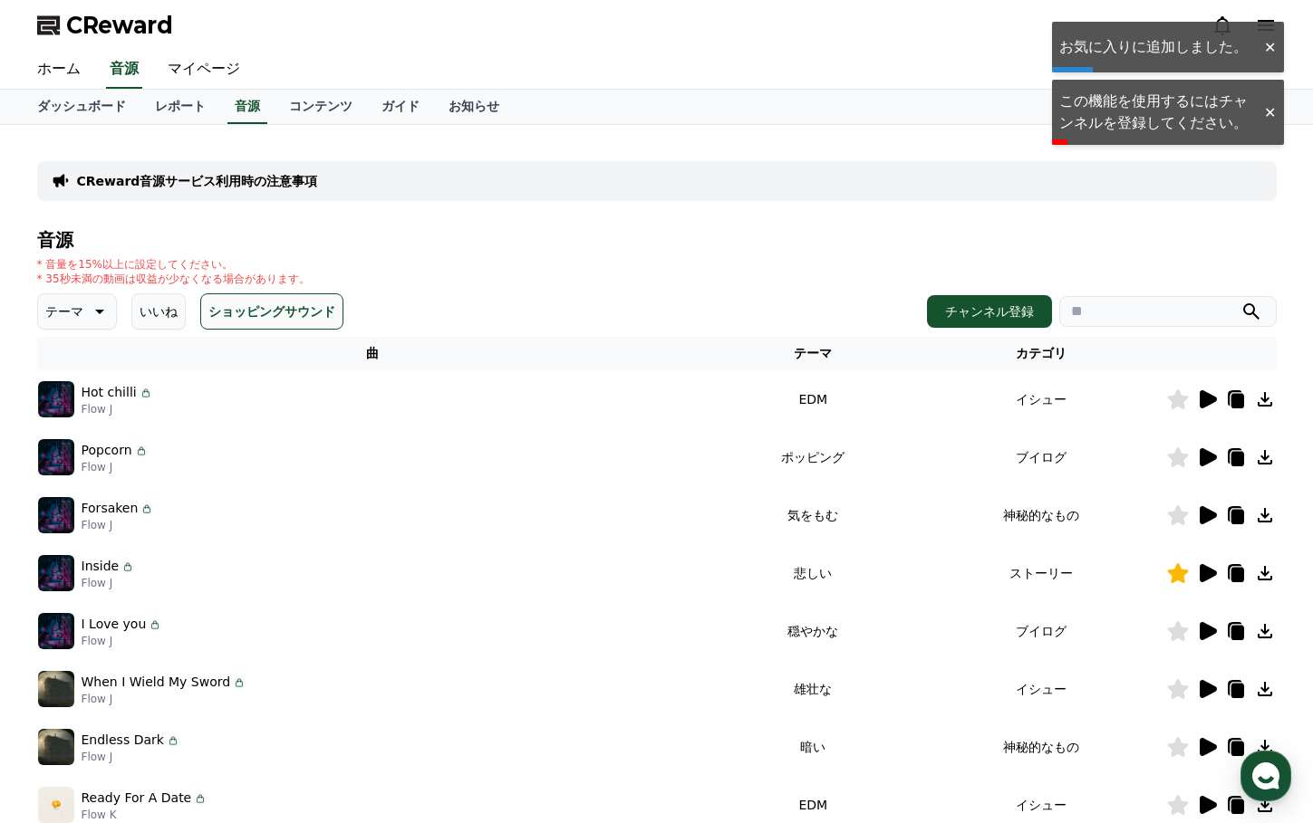
click at [1271, 577] on icon at bounding box center [1264, 573] width 14 height 14
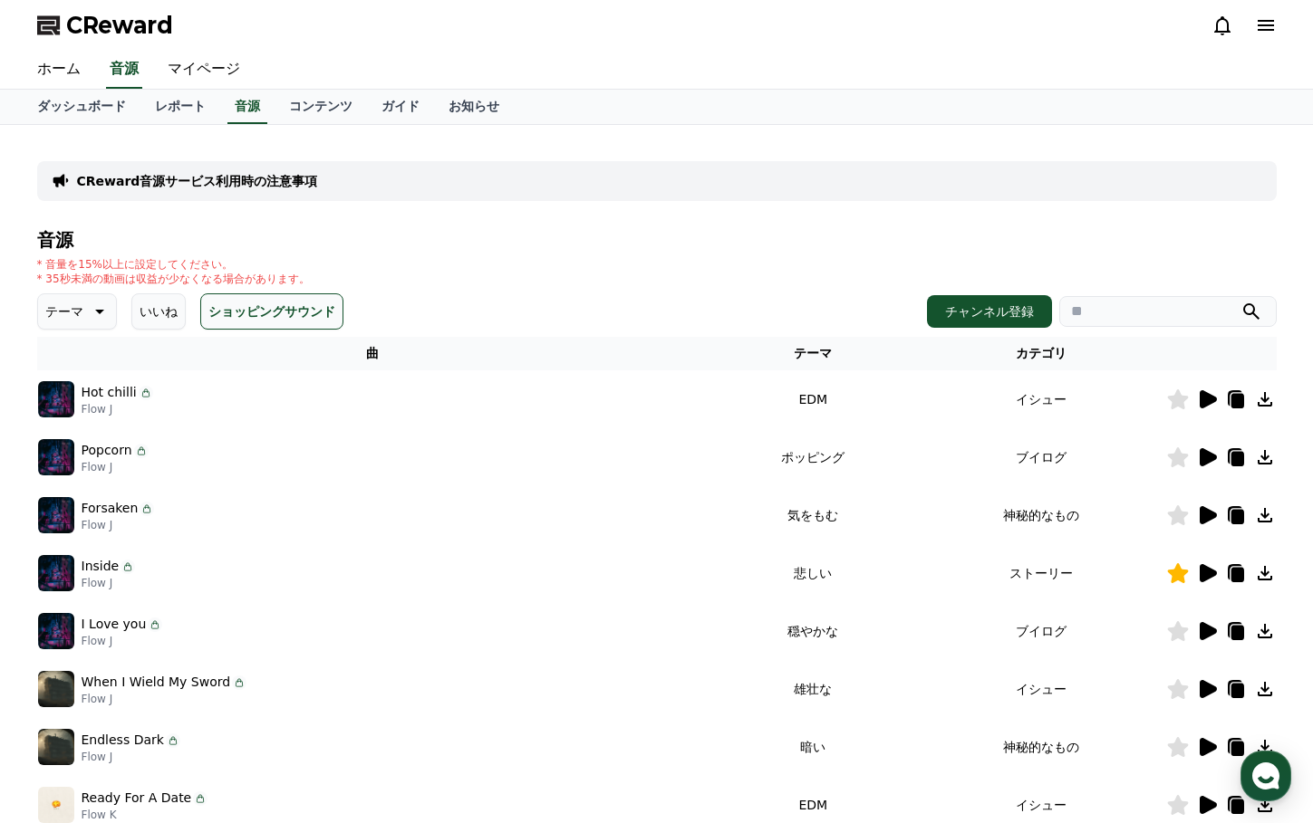
click at [1213, 575] on icon at bounding box center [1207, 573] width 17 height 18
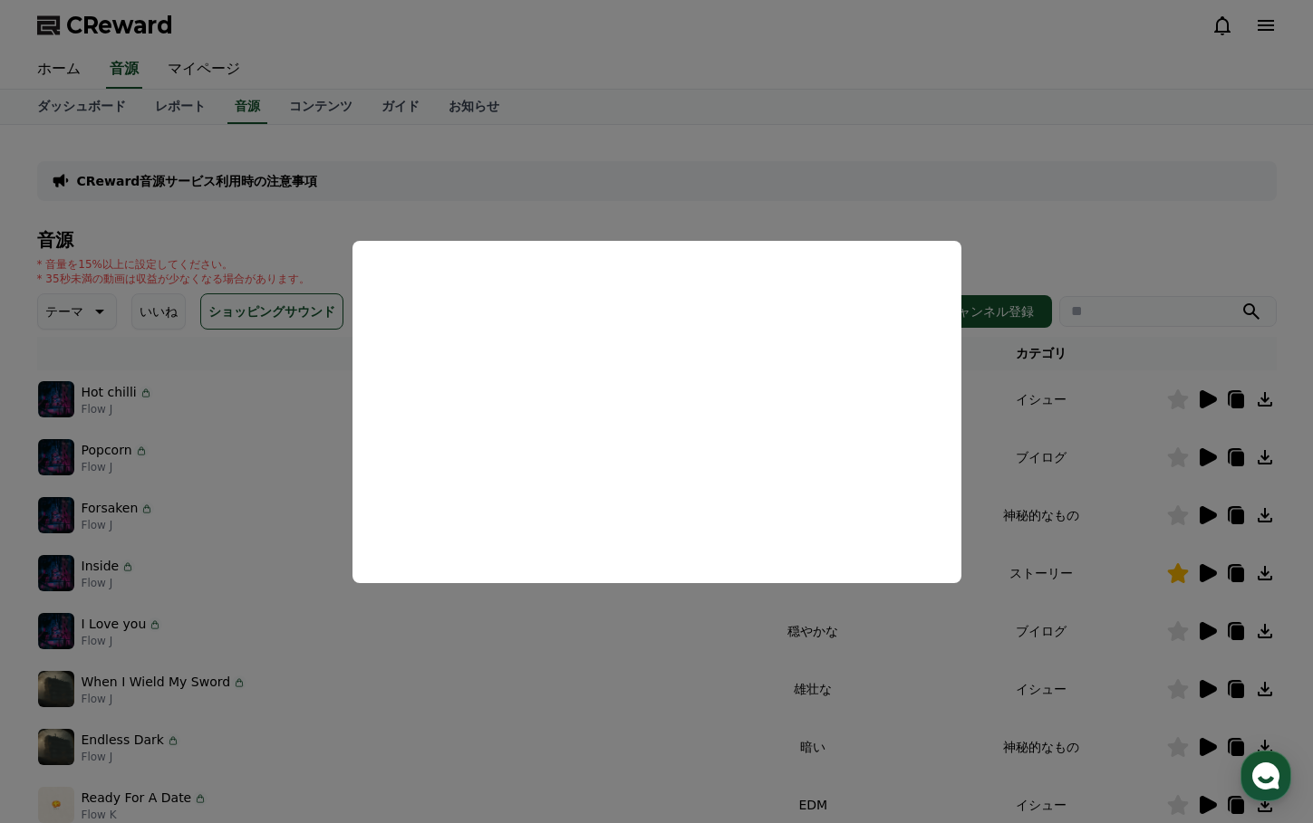
click at [1076, 557] on button "close modal" at bounding box center [656, 411] width 1313 height 823
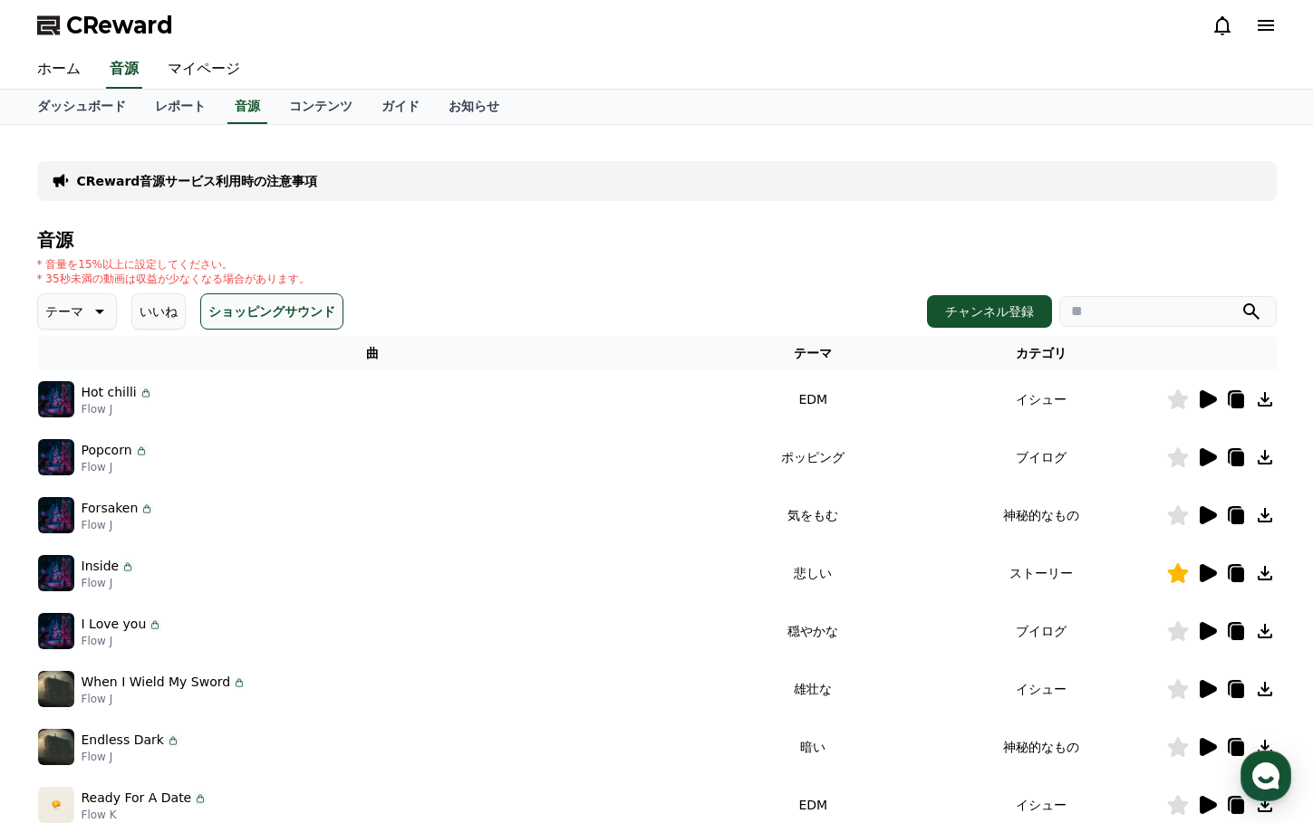
click at [1266, 580] on icon at bounding box center [1264, 573] width 14 height 14
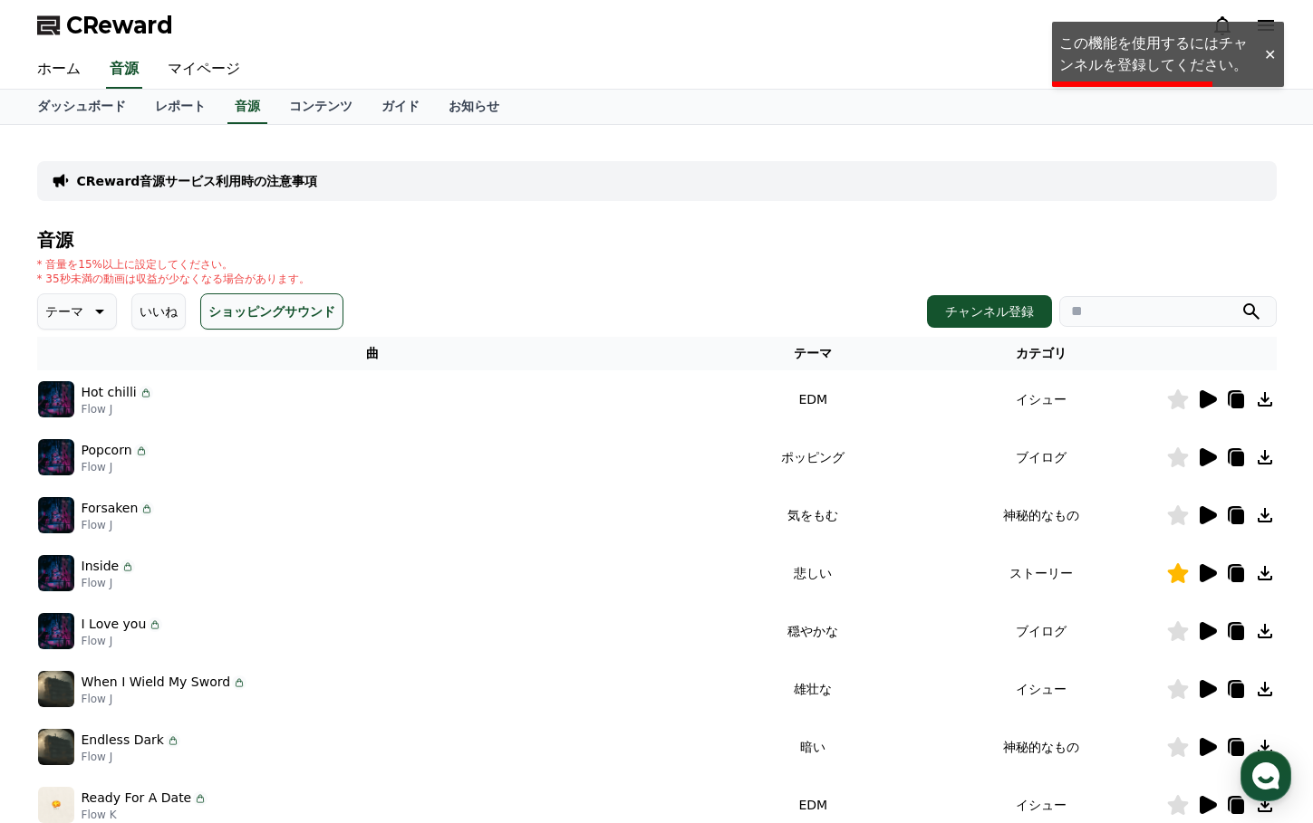
click at [1265, 623] on icon at bounding box center [1265, 632] width 22 height 22
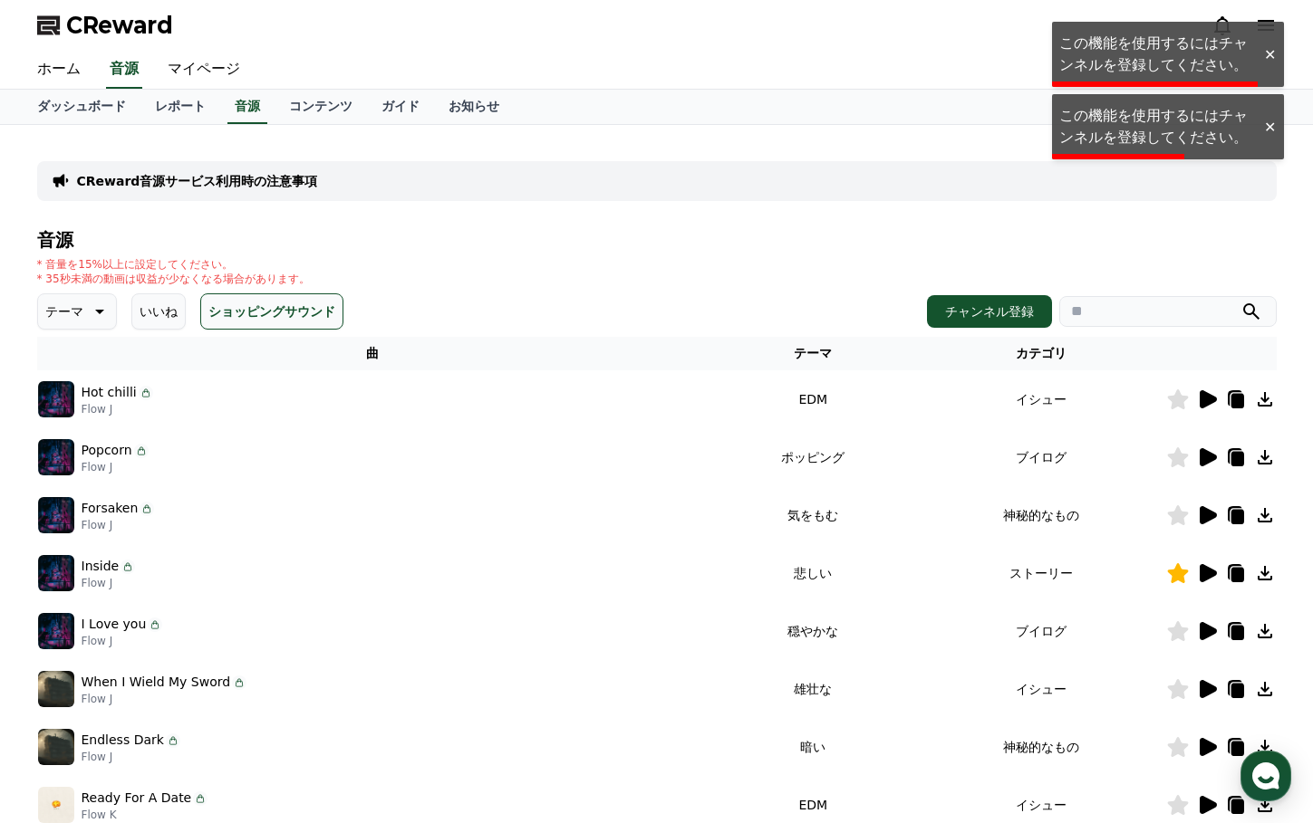
click at [1256, 534] on td at bounding box center [1221, 515] width 111 height 58
click at [1267, 515] on icon at bounding box center [1265, 516] width 22 height 22
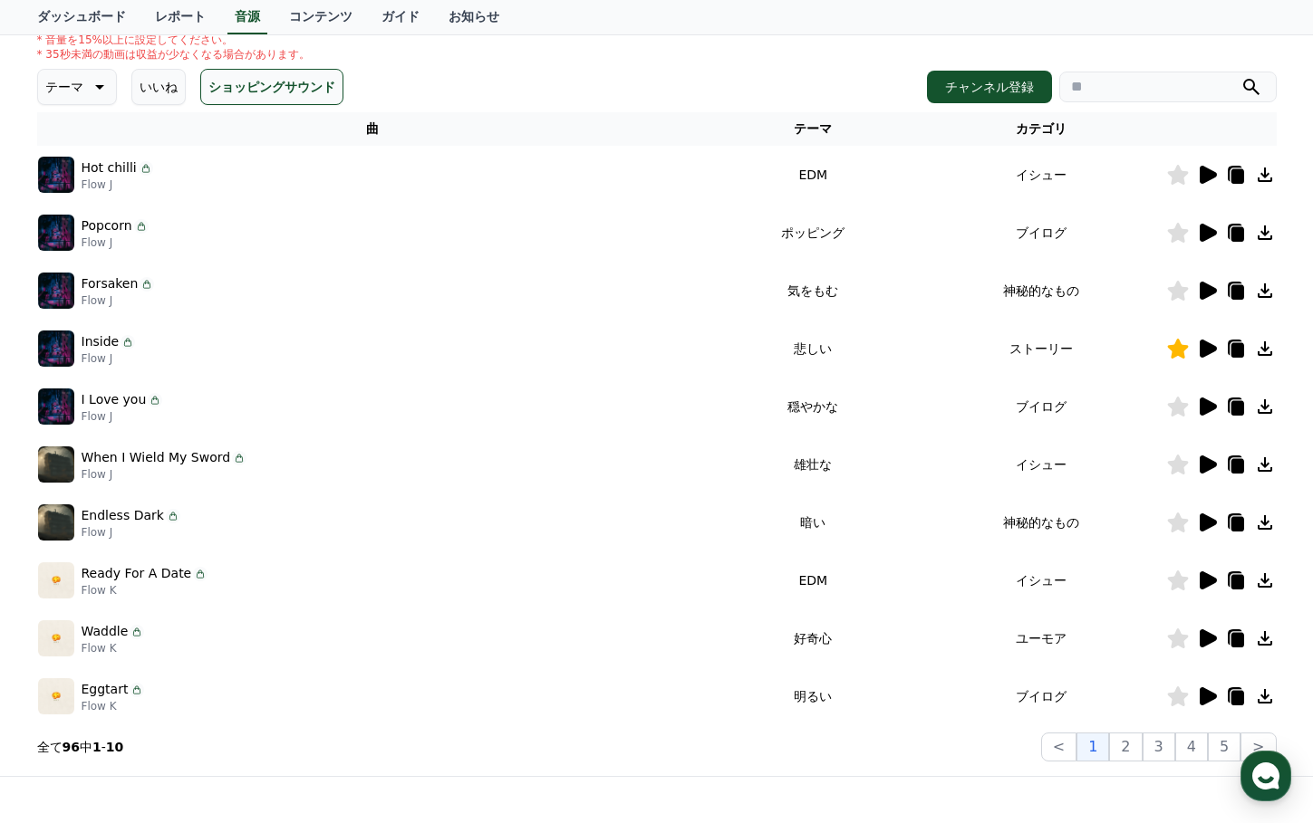
scroll to position [181, 0]
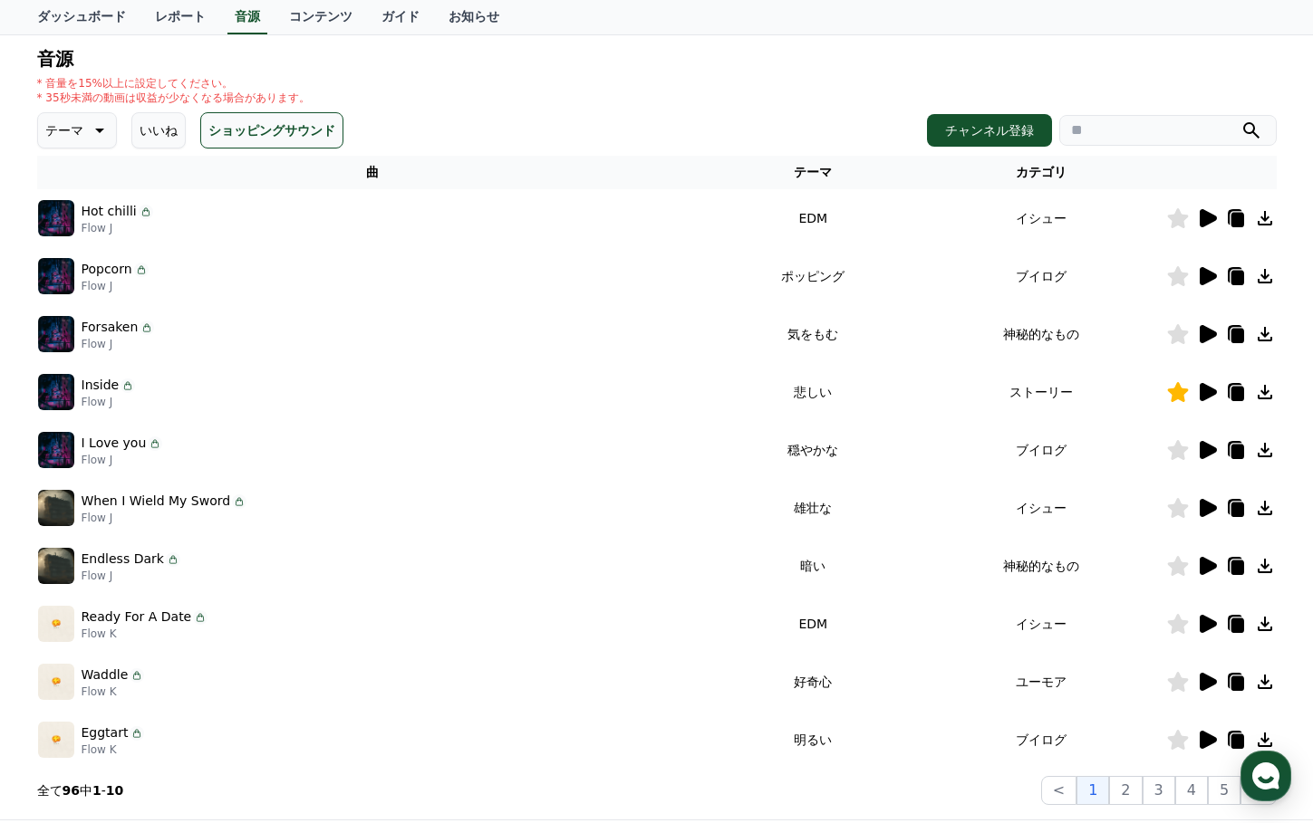
click at [1266, 390] on icon at bounding box center [1265, 392] width 22 height 22
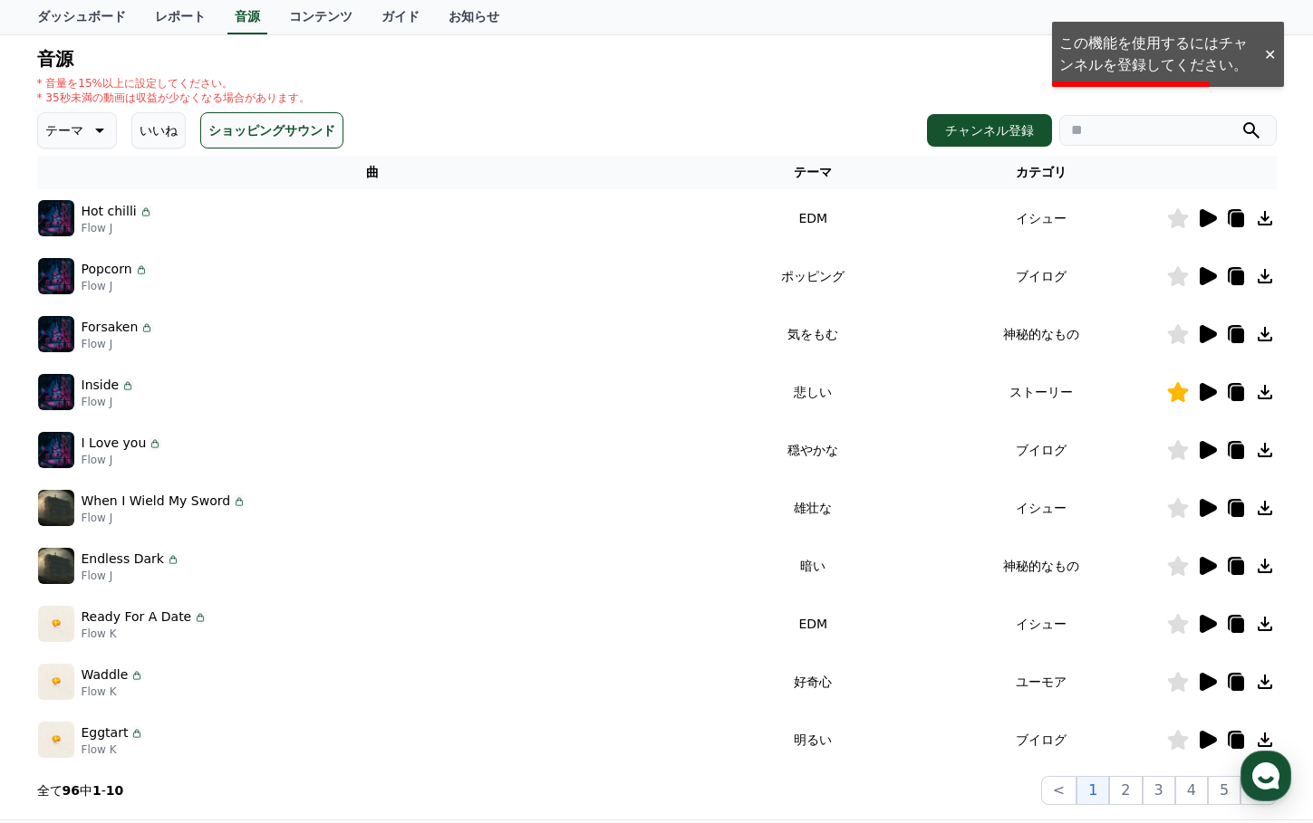
click at [1236, 391] on icon at bounding box center [1236, 394] width 13 height 14
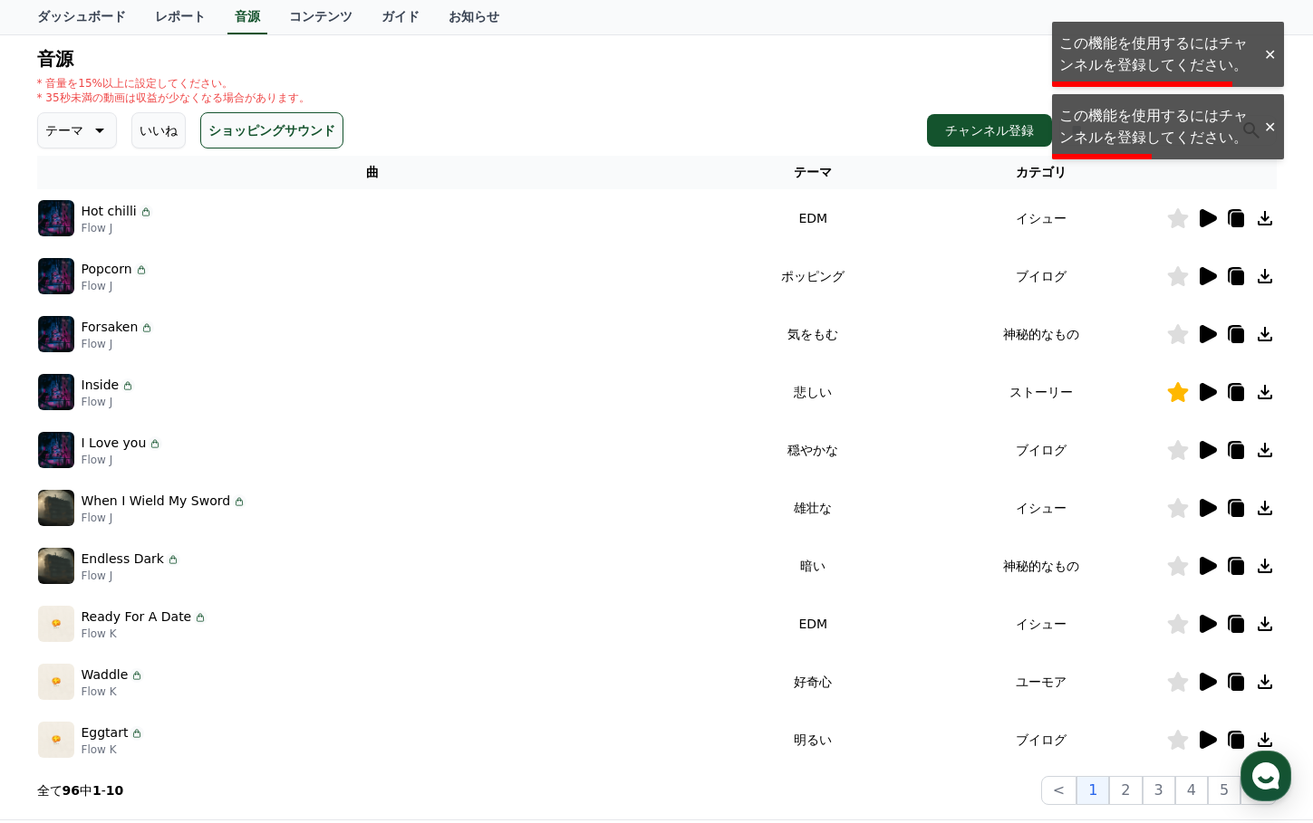
click at [1206, 393] on icon at bounding box center [1207, 392] width 17 height 18
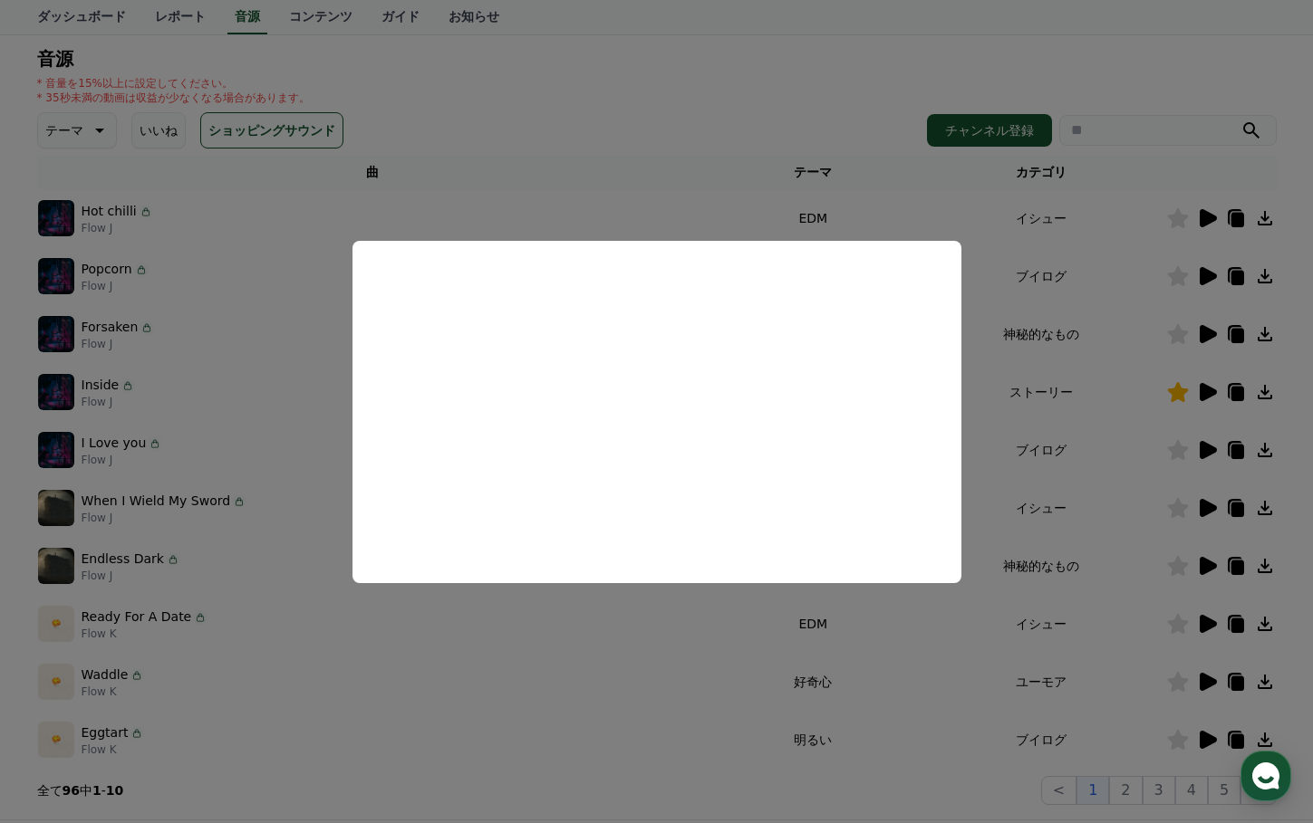
click at [996, 282] on button "close modal" at bounding box center [656, 411] width 1313 height 823
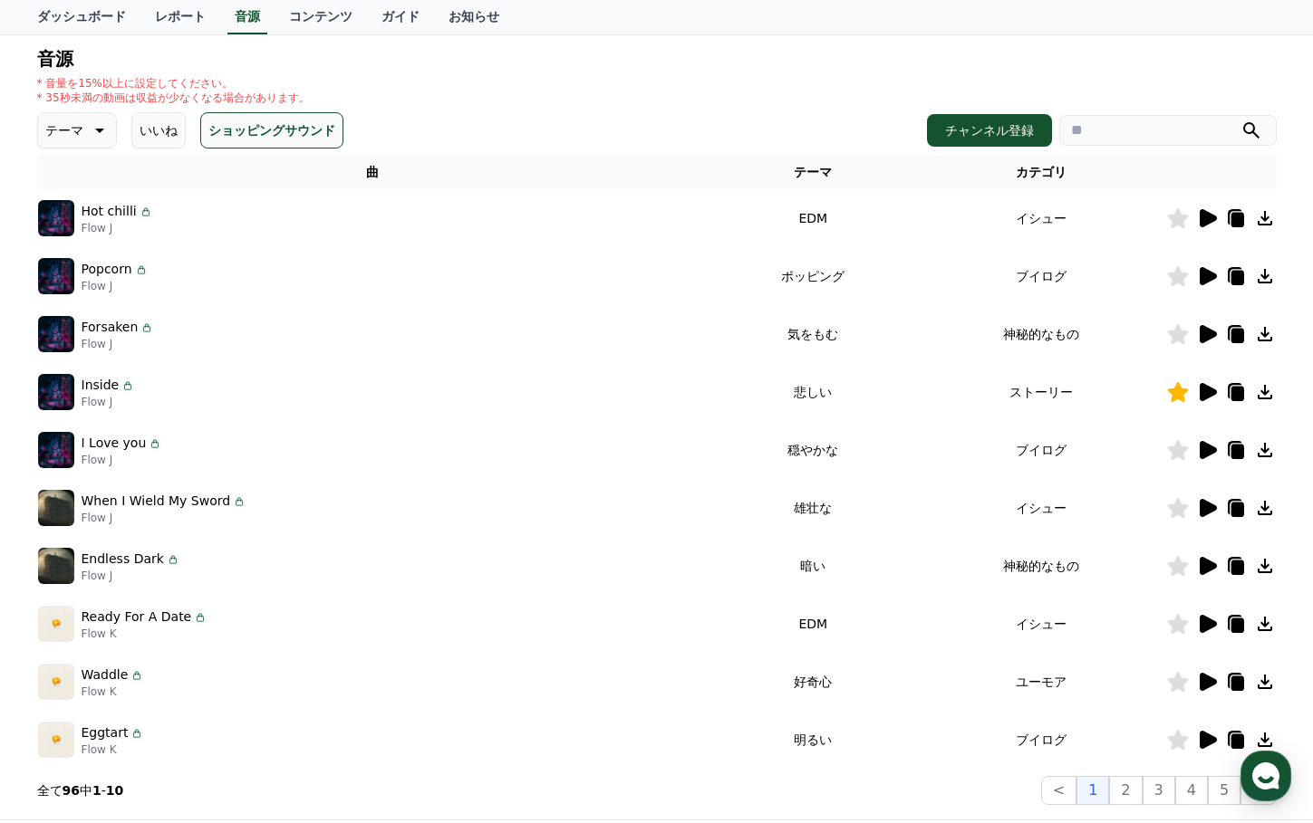
click at [1236, 393] on icon at bounding box center [1236, 394] width 13 height 14
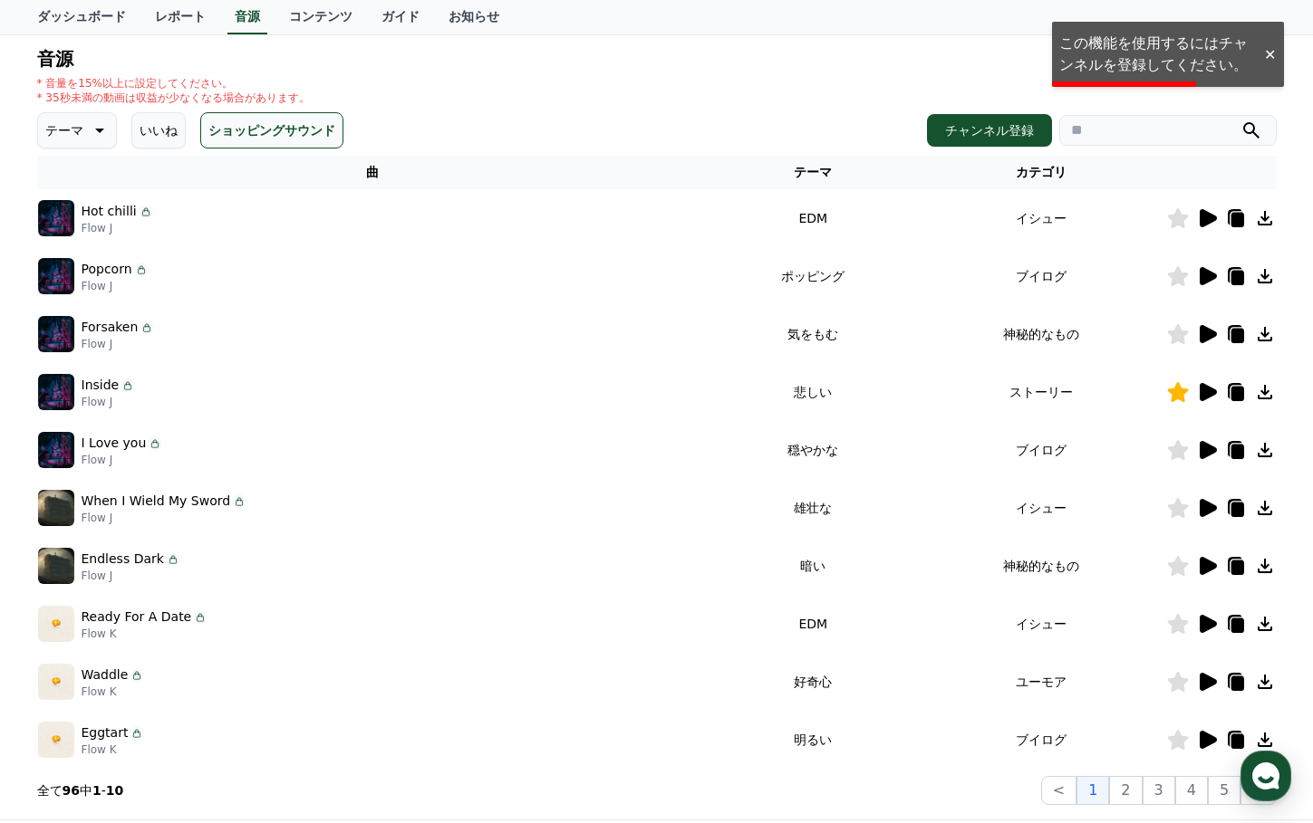
click at [1276, 402] on div "CReward音源サービス利用時の注意事項 音源 * 音量を15%以上に設定してください。 * 35秒未満の動画は収益が少なくなる場合があります。 テーマ い…" at bounding box center [657, 382] width 1254 height 862
click at [1266, 389] on icon at bounding box center [1265, 392] width 22 height 22
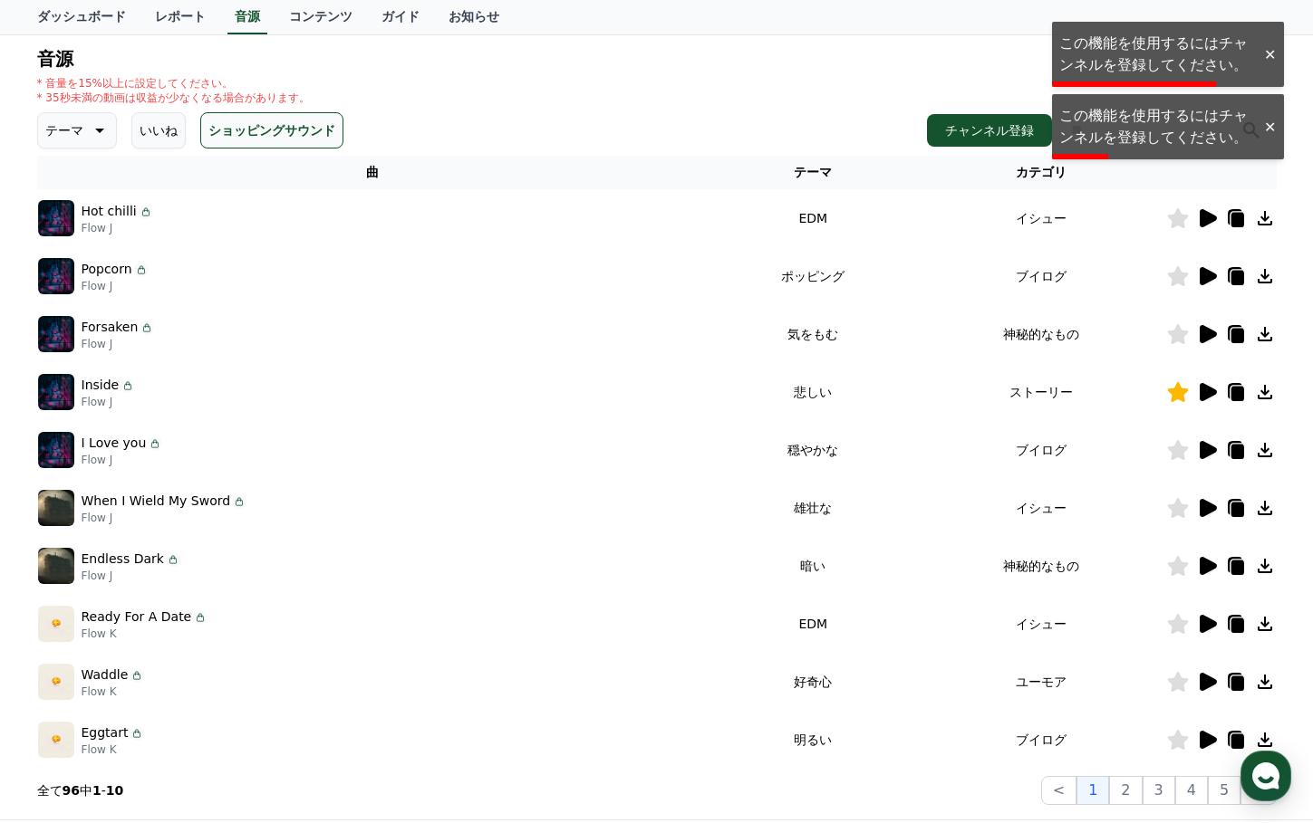
click at [1208, 394] on icon at bounding box center [1207, 392] width 17 height 18
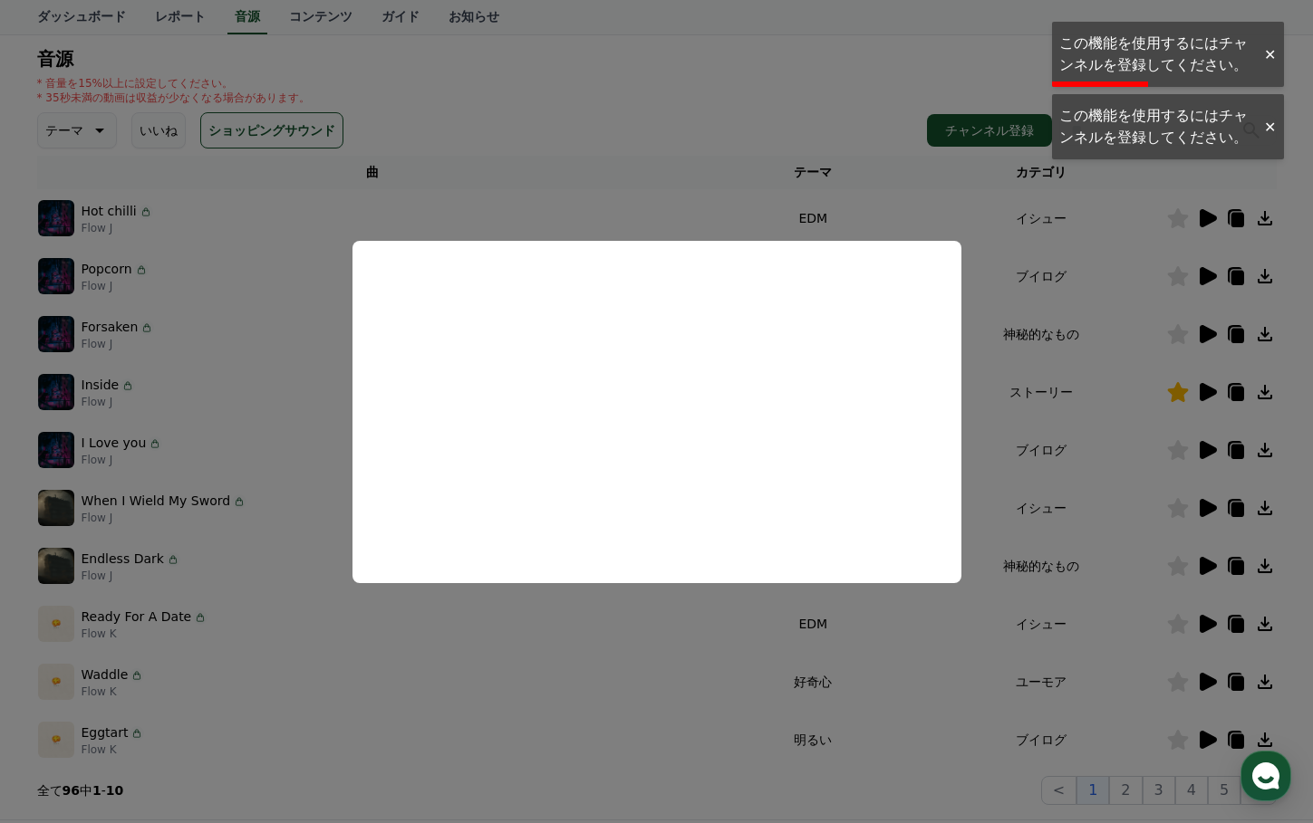
click at [1004, 413] on button "close modal" at bounding box center [656, 411] width 1313 height 823
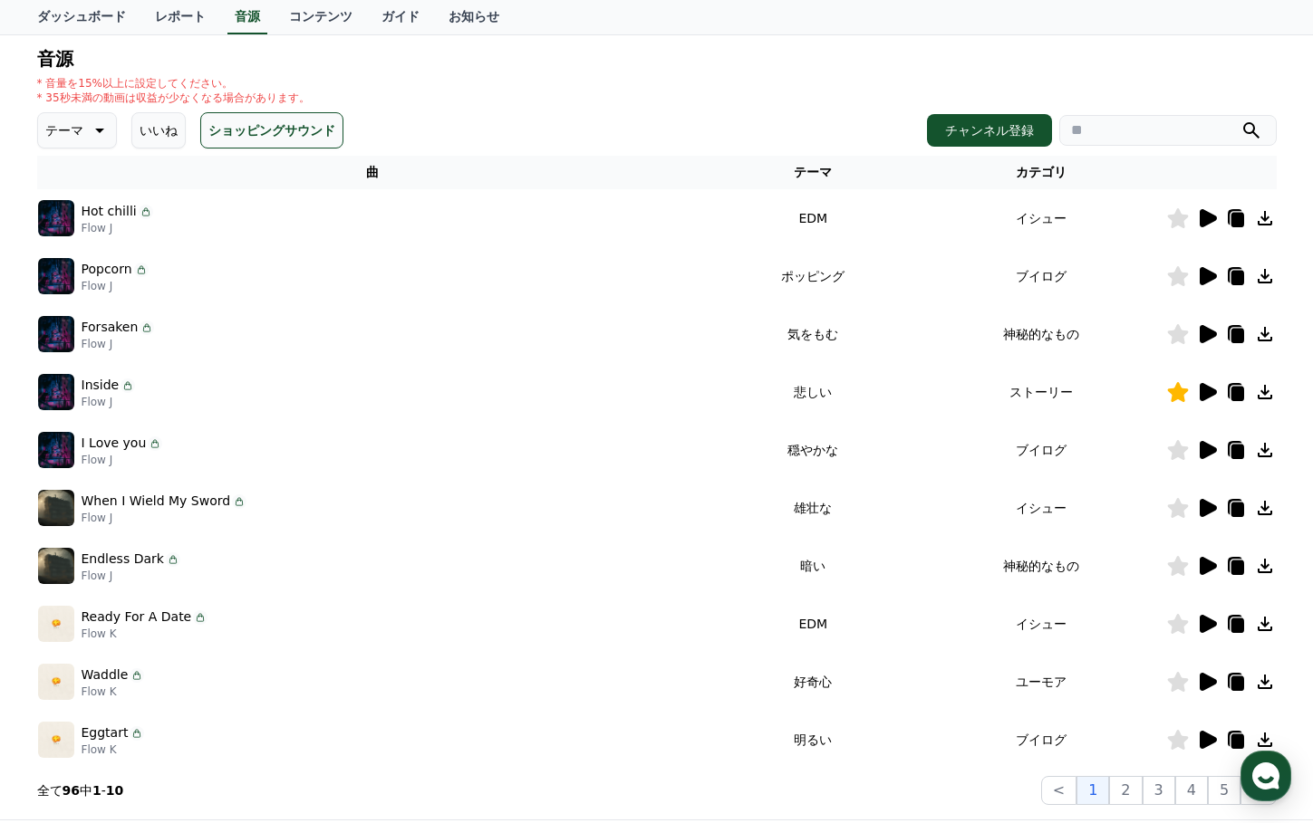
click at [59, 402] on img at bounding box center [56, 392] width 36 height 36
click at [56, 393] on img at bounding box center [56, 392] width 36 height 36
drag, startPoint x: 63, startPoint y: 388, endPoint x: 73, endPoint y: 385, distance: 10.3
click at [64, 388] on img at bounding box center [56, 392] width 36 height 36
click at [106, 381] on p "Inside" at bounding box center [101, 385] width 38 height 19
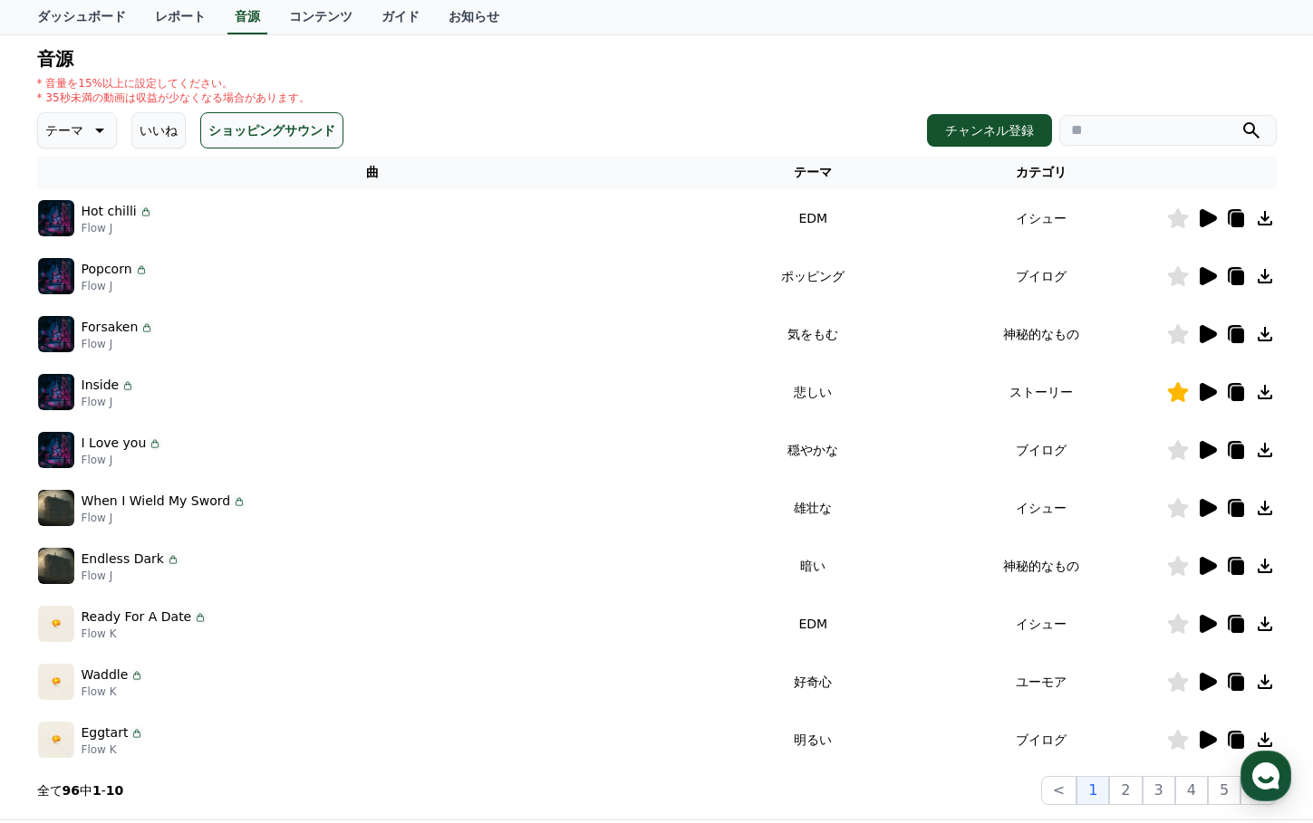
click at [318, 259] on div "Popcorn Flow J" at bounding box center [373, 276] width 670 height 36
